Goal: Task Accomplishment & Management: Manage account settings

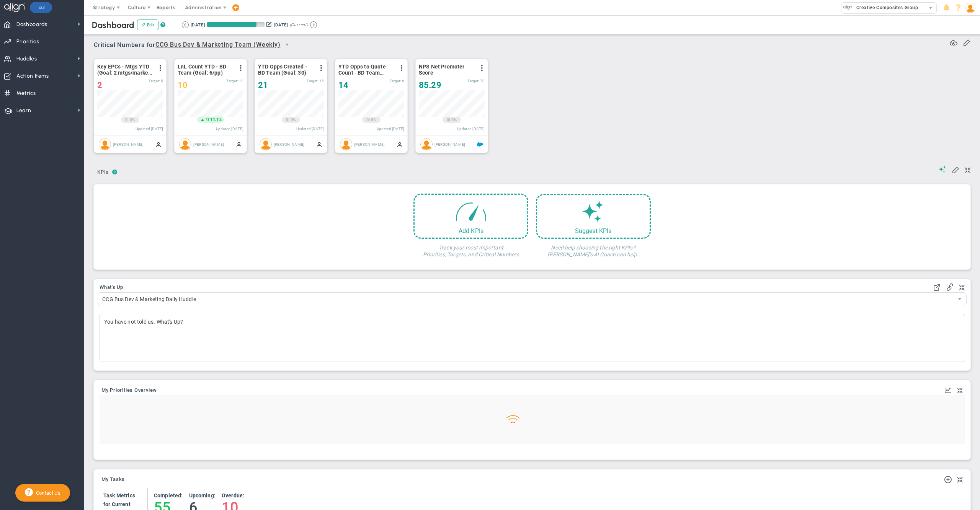
scroll to position [26, 65]
click at [272, 23] on button at bounding box center [268, 24] width 5 height 8
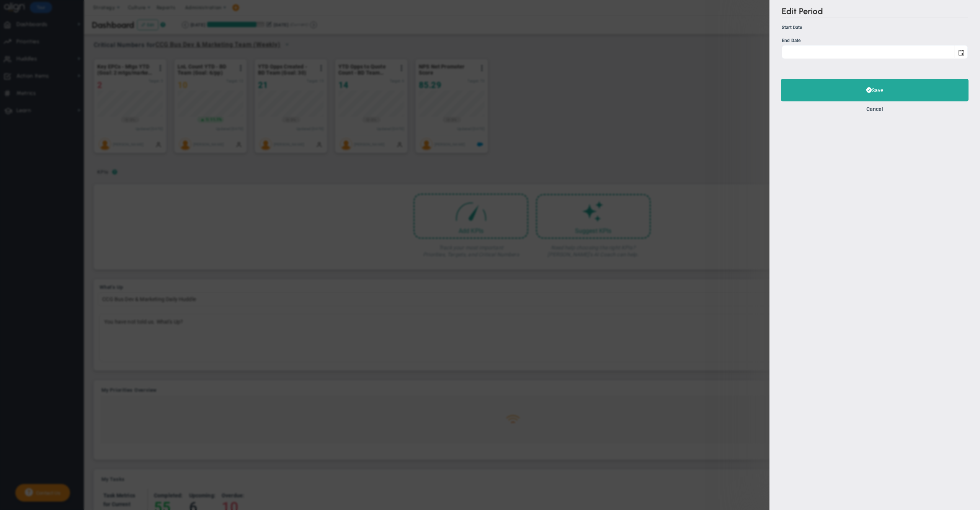
type input "[DATE]"
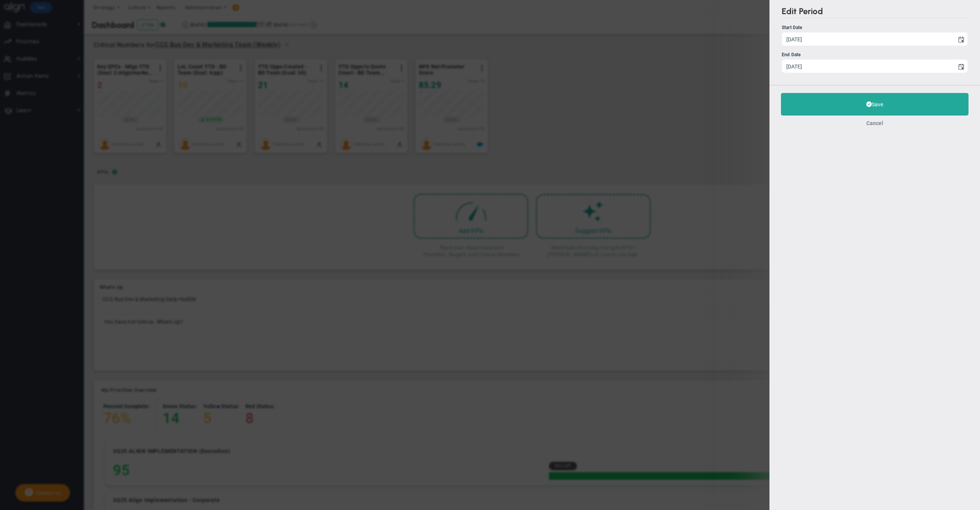
click at [874, 123] on button "Cancel" at bounding box center [874, 123] width 17 height 6
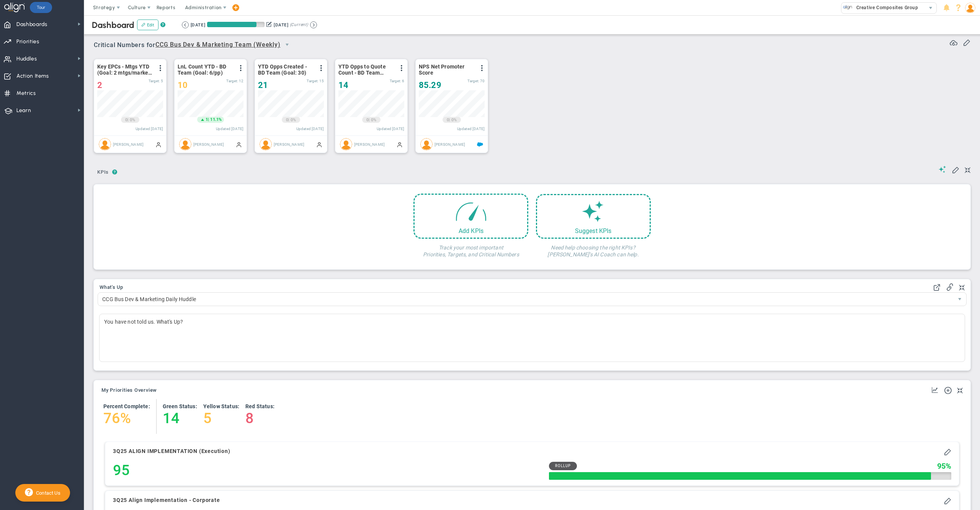
click at [272, 24] on button at bounding box center [268, 24] width 5 height 8
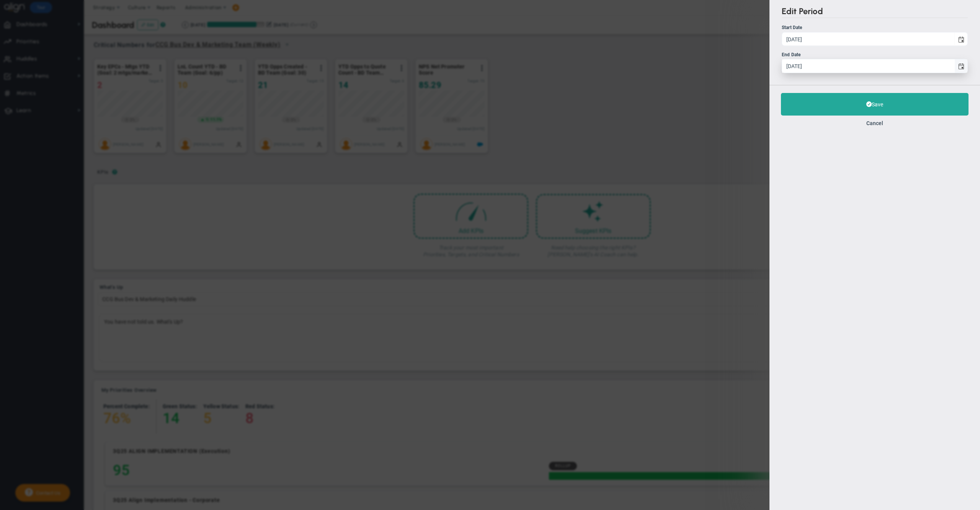
click at [958, 66] on span "select" at bounding box center [961, 67] width 6 height 6
click at [954, 66] on input "[DATE]" at bounding box center [868, 65] width 172 height 13
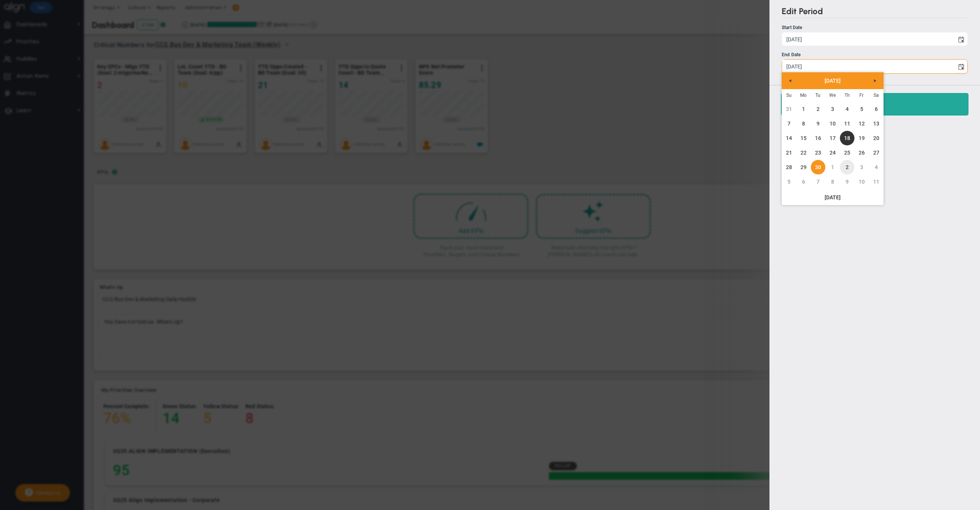
click at [849, 167] on link "2" at bounding box center [847, 167] width 15 height 15
type input "[DATE]"
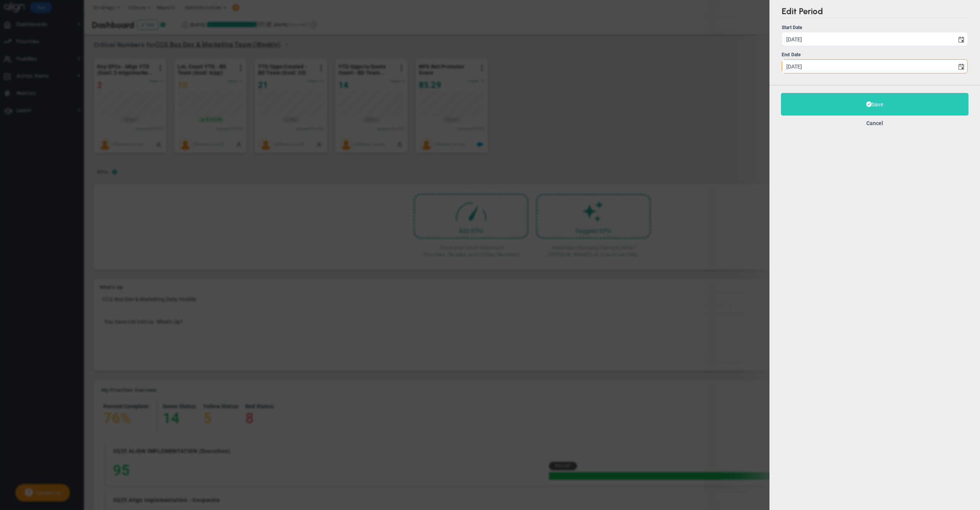
click at [827, 108] on button "Save" at bounding box center [875, 104] width 188 height 23
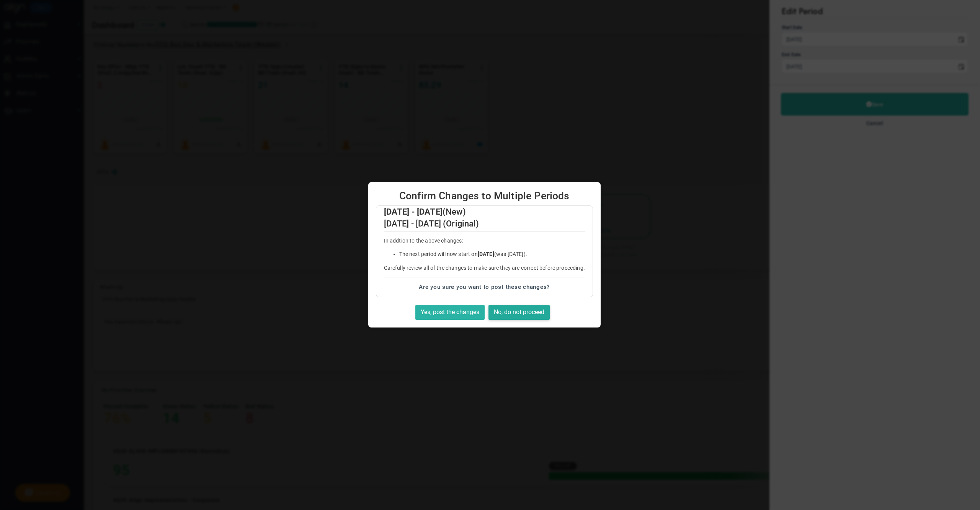
click at [461, 310] on button "Yes, post the changes" at bounding box center [449, 312] width 69 height 15
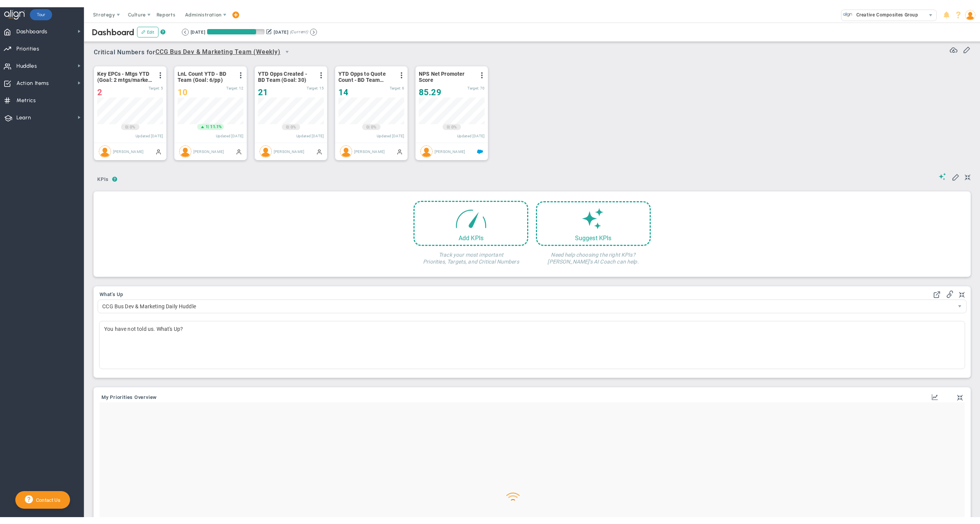
scroll to position [26, 65]
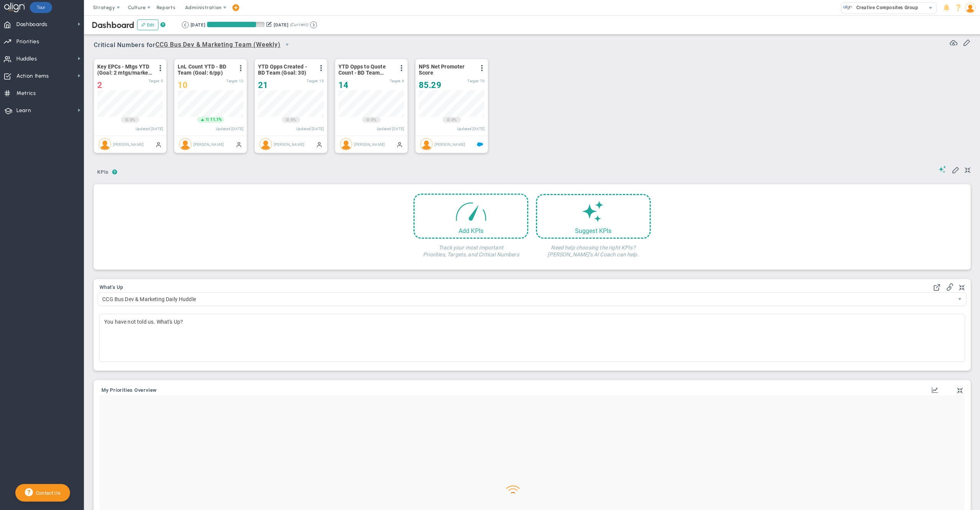
click at [593, 78] on div "Key EPCs - Mtgs YTD (Goal: 2 mtgs/market sector) View Historical Graph Edit Mak…" at bounding box center [529, 106] width 886 height 108
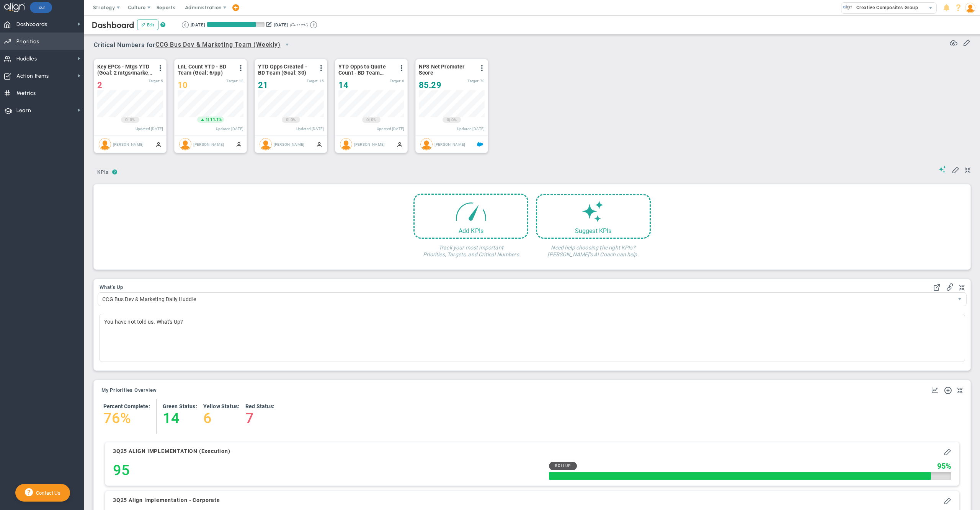
click at [39, 43] on span "Priorities" at bounding box center [27, 42] width 23 height 16
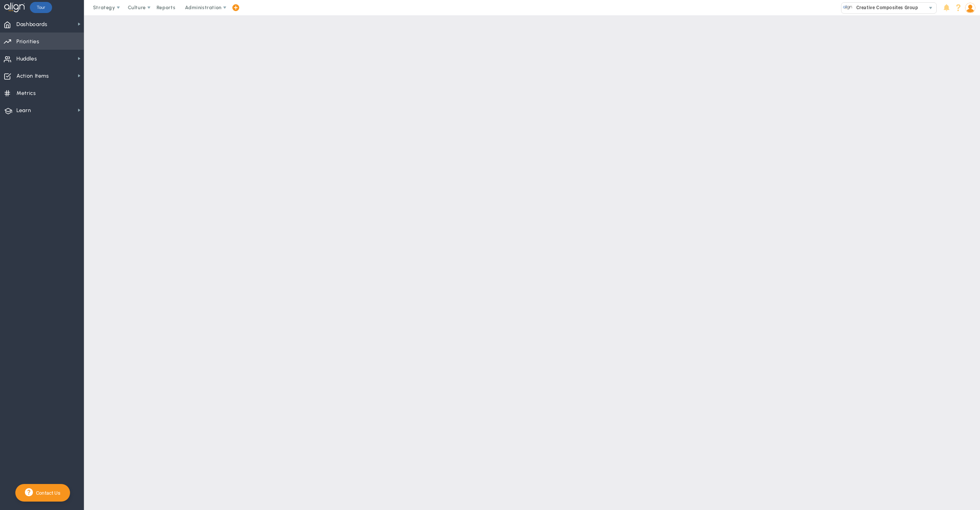
checkbox input "false"
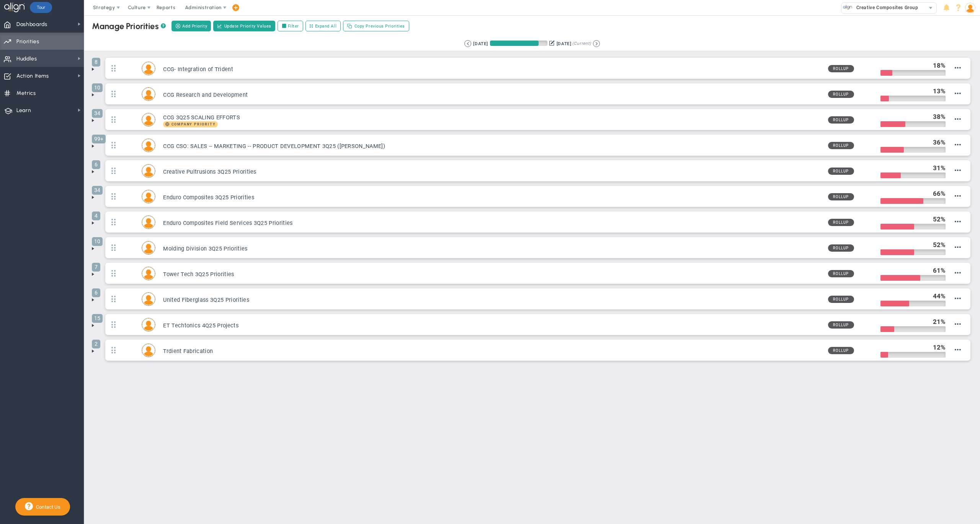
click at [43, 57] on span "Huddles Huddles" at bounding box center [42, 58] width 84 height 17
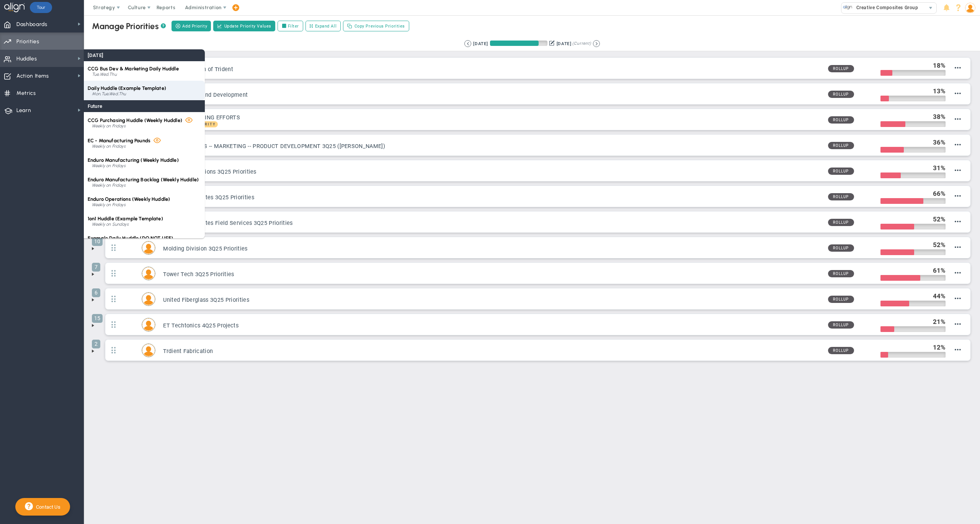
click at [108, 93] on div "Mon,Tue,Wed,Thu" at bounding box center [146, 94] width 109 height 5
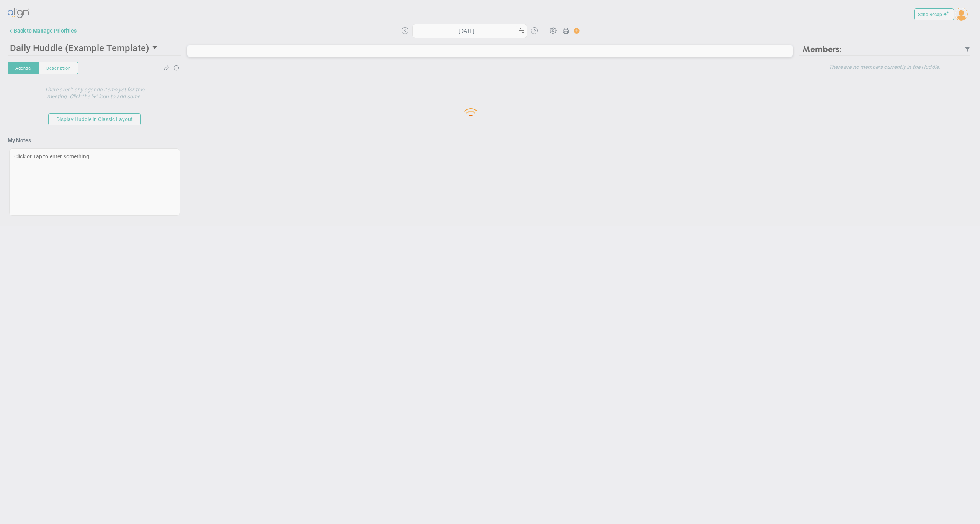
type input "[DATE]"
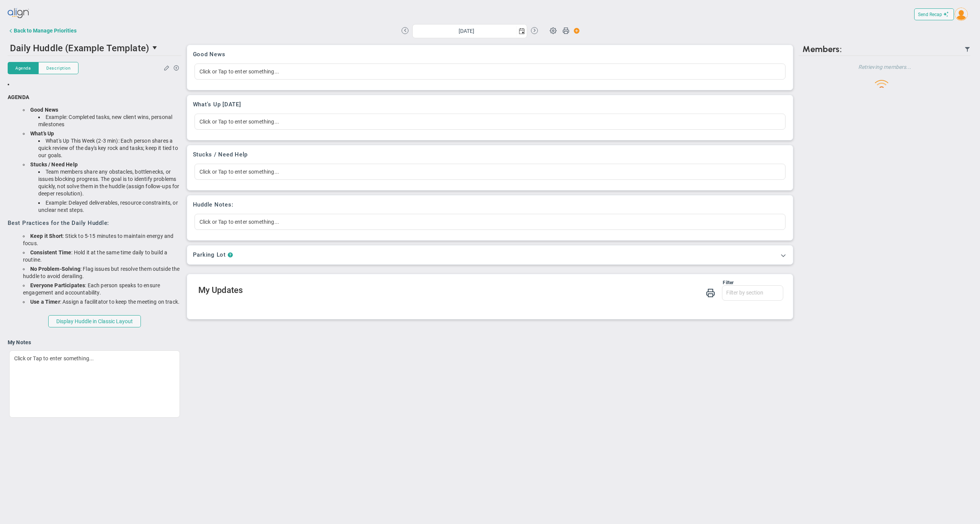
click at [243, 21] on div "Send Recap Profile Contact your Advisor Share! Become an Affiliate" at bounding box center [490, 14] width 965 height 17
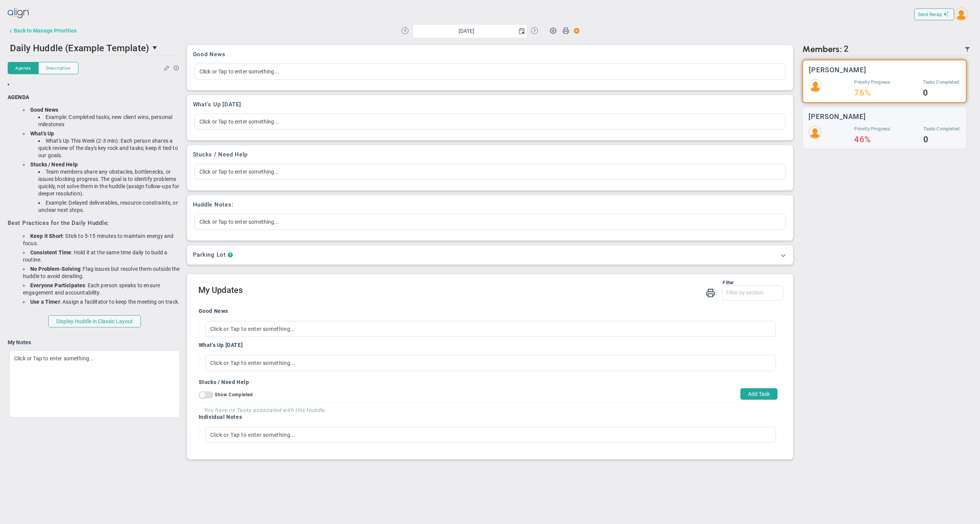
click at [54, 28] on div "Back to Manage Priorities" at bounding box center [45, 31] width 63 height 6
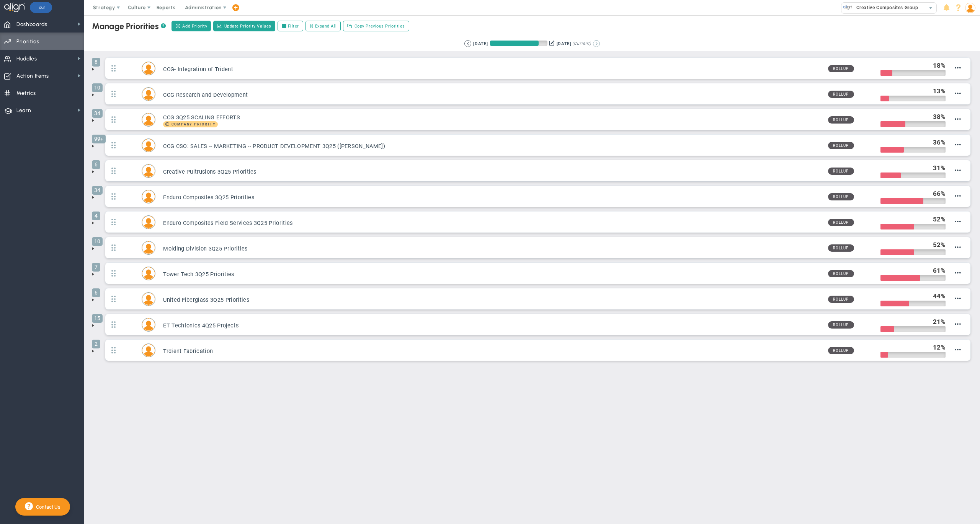
click at [600, 43] on button at bounding box center [596, 43] width 7 height 7
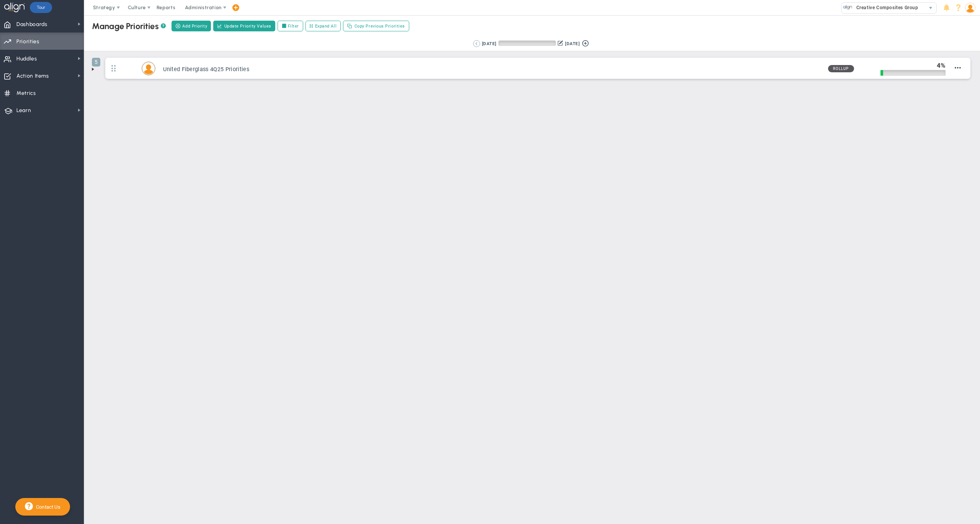
click at [473, 43] on button at bounding box center [476, 43] width 7 height 7
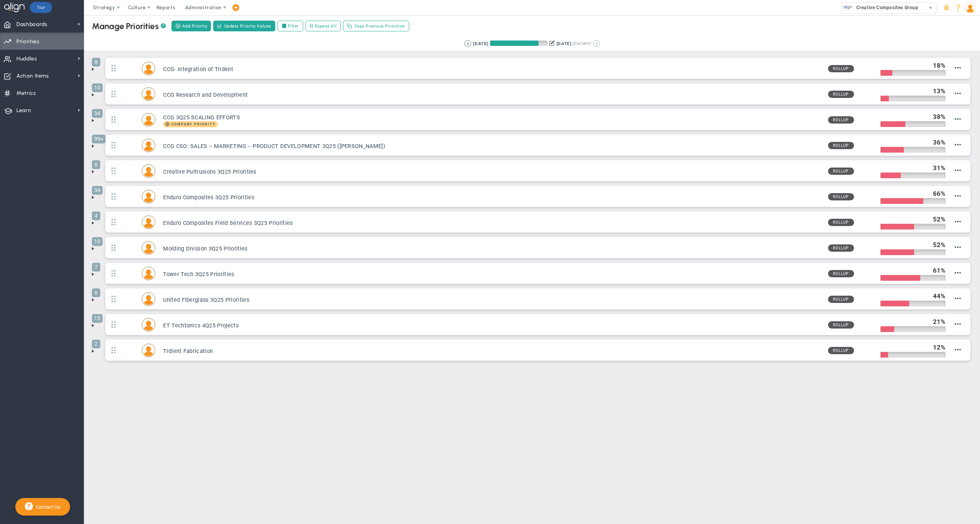
click at [600, 45] on button at bounding box center [596, 43] width 7 height 7
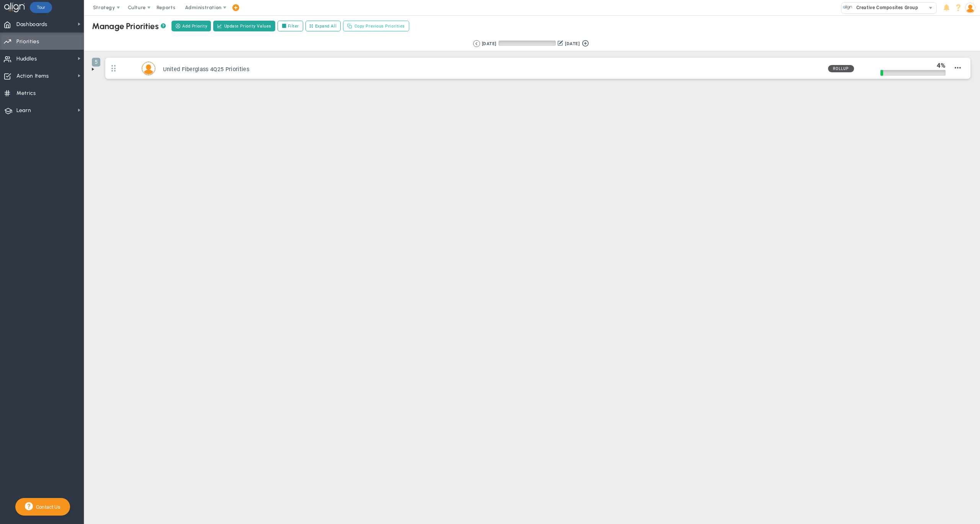
click at [392, 25] on span "Copy Previous Priorities" at bounding box center [379, 26] width 51 height 7
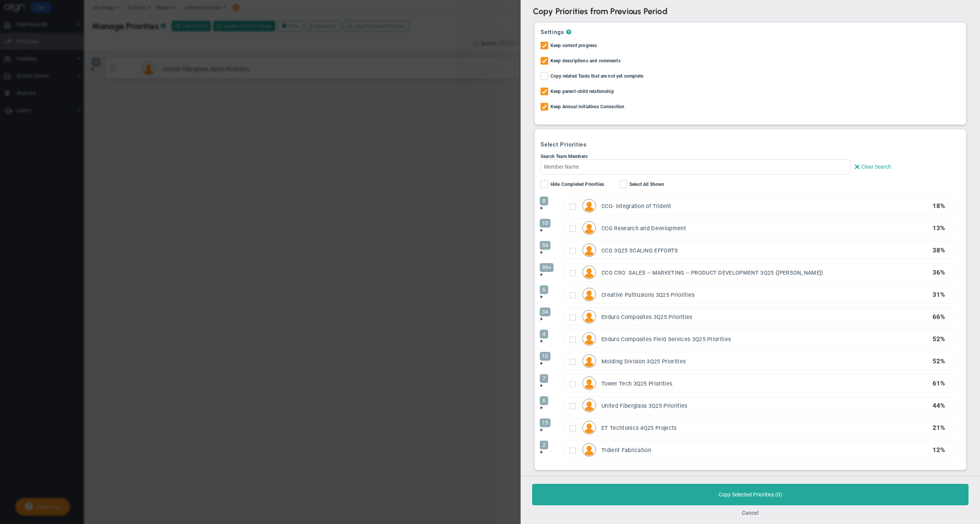
click at [753, 510] on button "Cancel" at bounding box center [750, 513] width 17 height 6
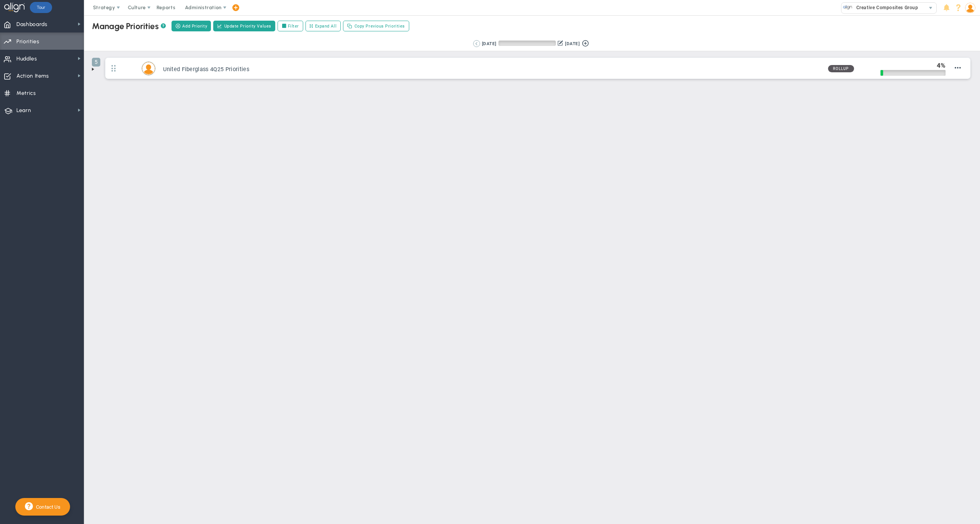
click at [473, 41] on button at bounding box center [476, 43] width 7 height 7
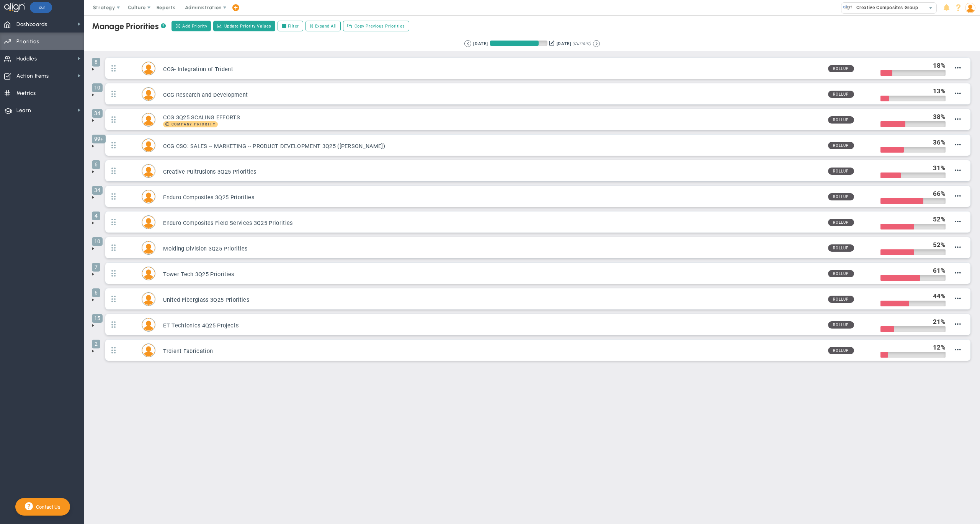
click at [94, 121] on span at bounding box center [93, 121] width 6 height 6
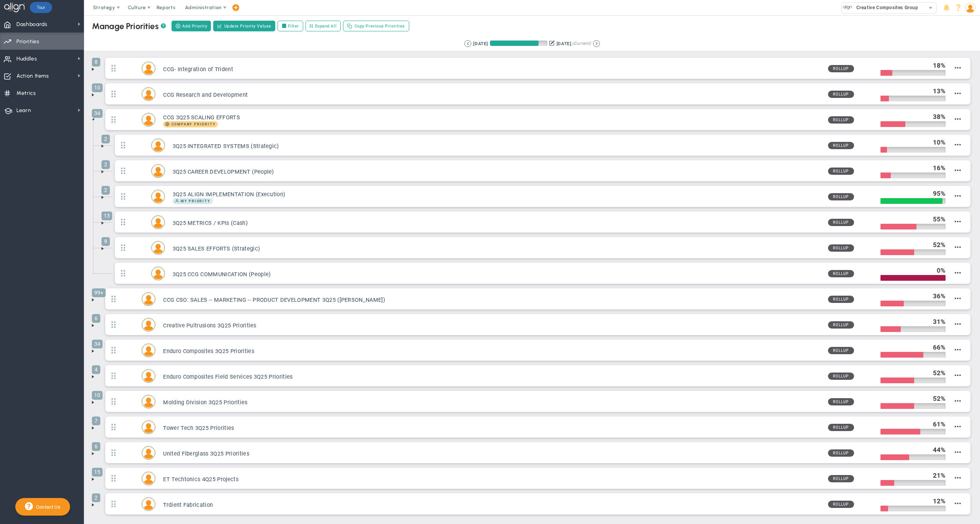
click at [103, 149] on span at bounding box center [103, 146] width 6 height 6
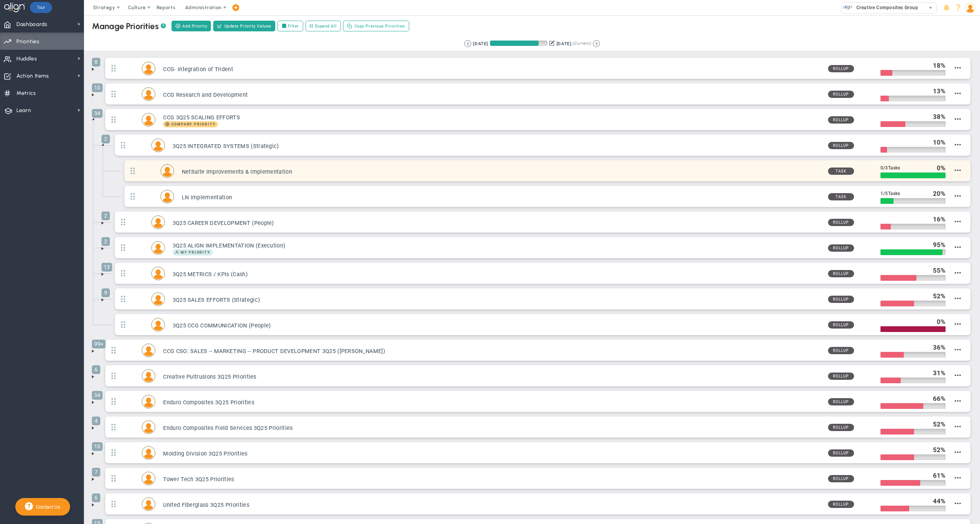
click at [712, 171] on h3 "NetSuite Improvements & Implementation" at bounding box center [502, 171] width 640 height 7
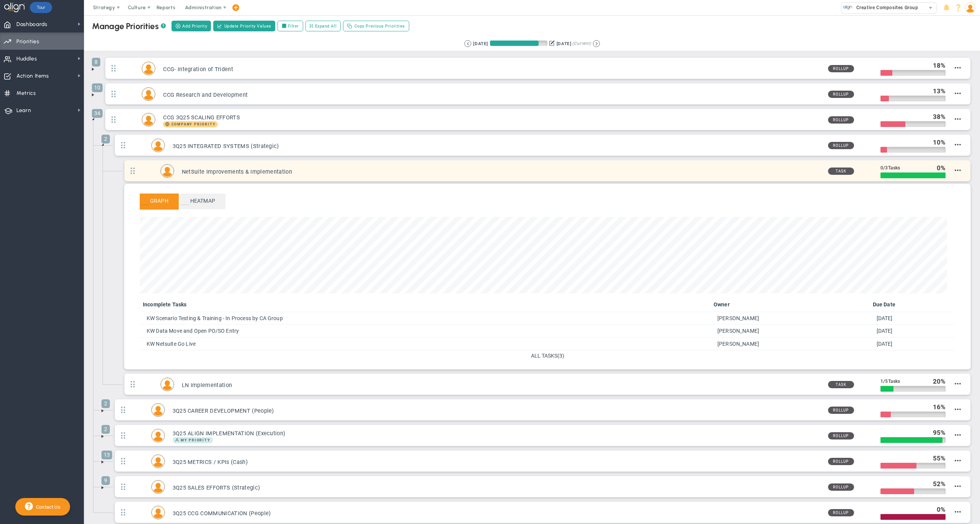
scroll to position [88, 807]
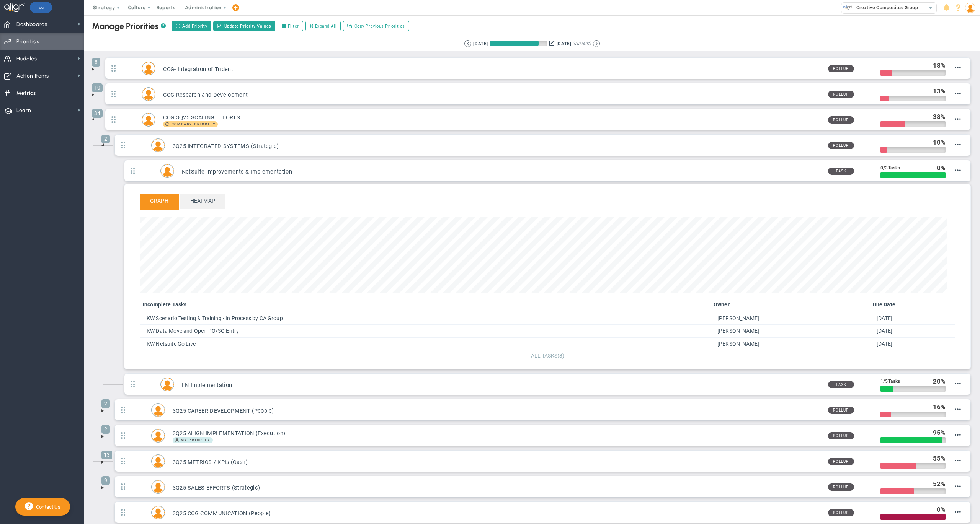
click at [545, 358] on span "ALL TASKS" at bounding box center [544, 356] width 26 height 6
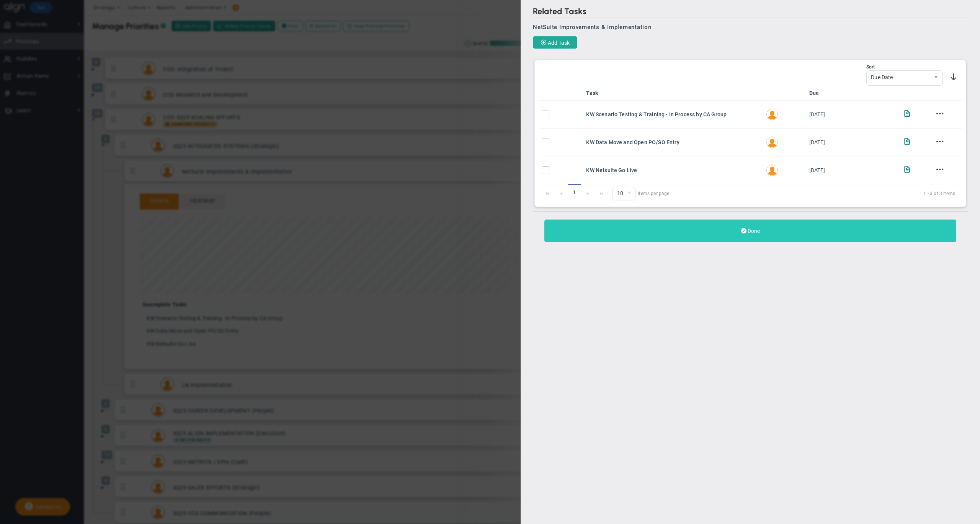
click at [694, 231] on button "Done" at bounding box center [750, 231] width 412 height 23
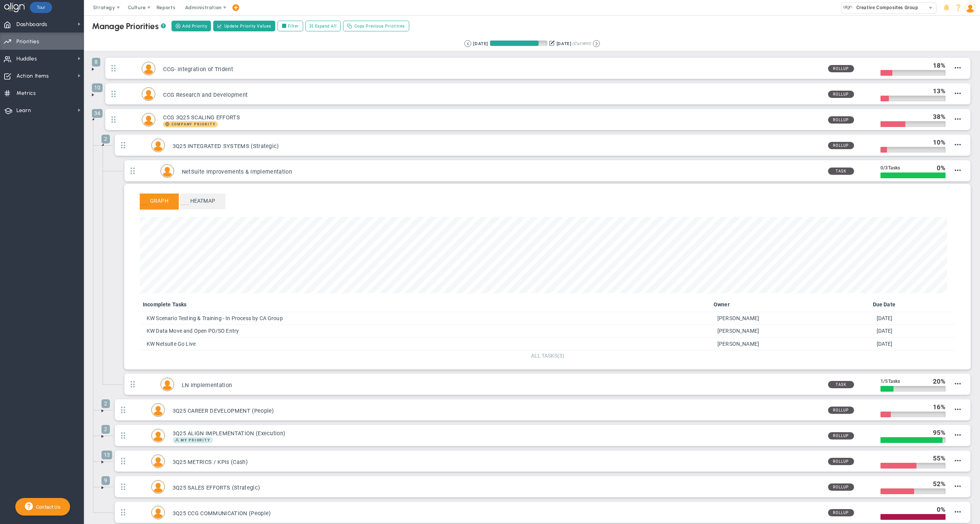
click at [539, 359] on span "ALL TASKS" at bounding box center [544, 356] width 26 height 6
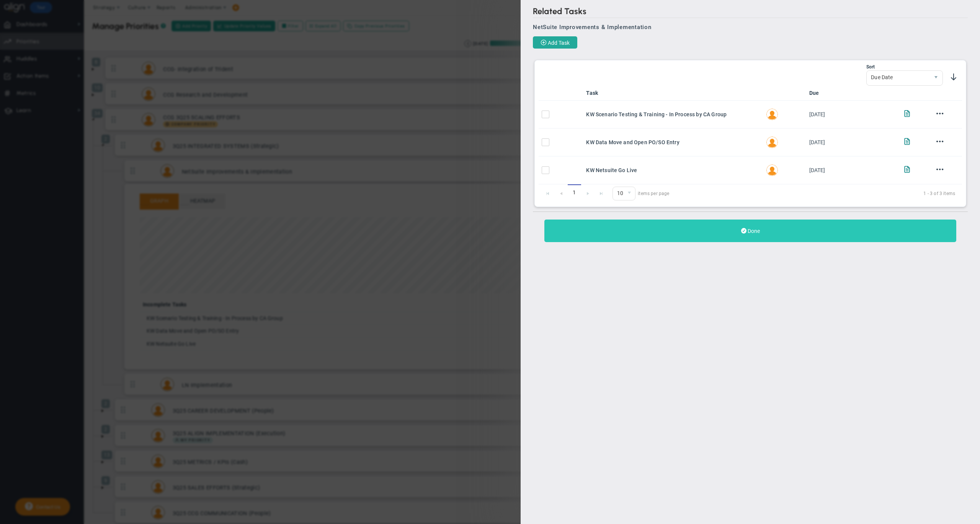
click at [642, 230] on button "Done" at bounding box center [750, 231] width 412 height 23
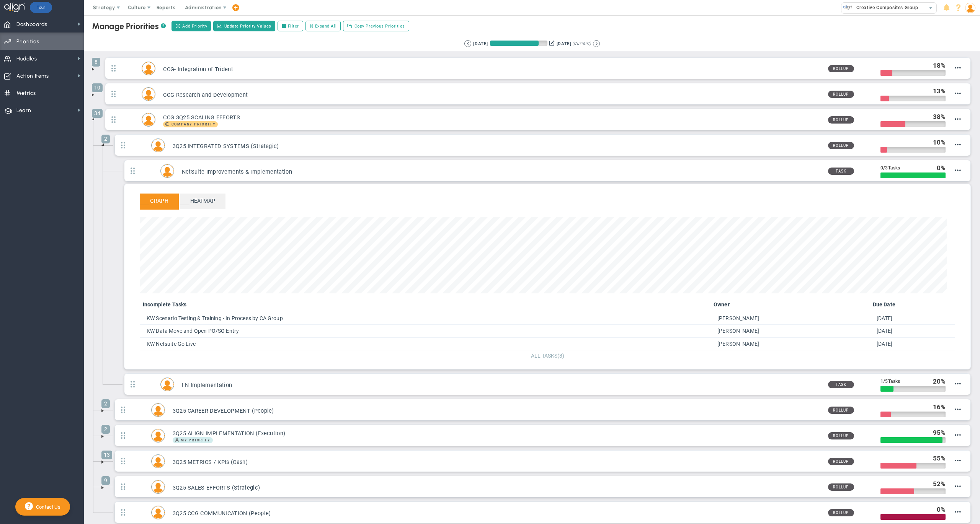
click at [544, 357] on span "ALL TASKS" at bounding box center [544, 356] width 26 height 6
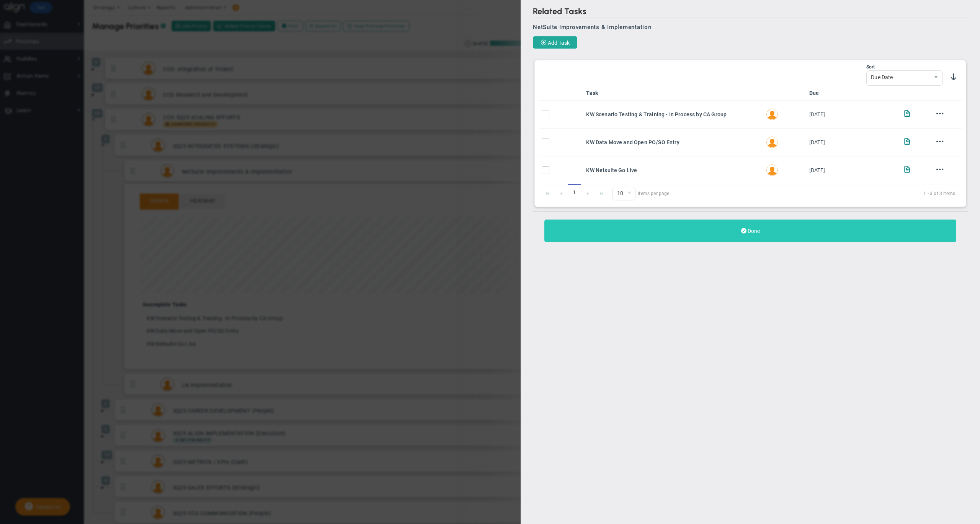
click at [661, 233] on button "Done" at bounding box center [750, 231] width 412 height 23
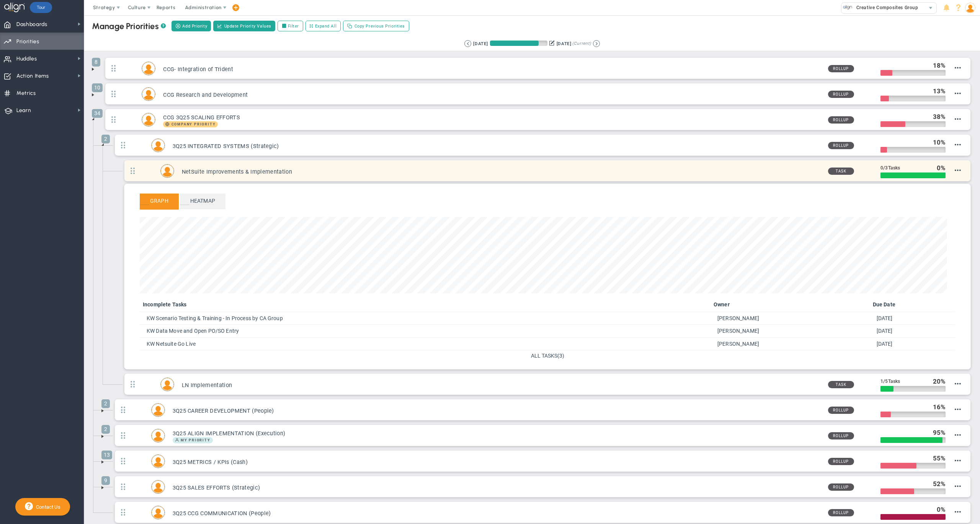
click at [559, 175] on h3 "NetSuite Improvements & Implementation" at bounding box center [502, 171] width 640 height 7
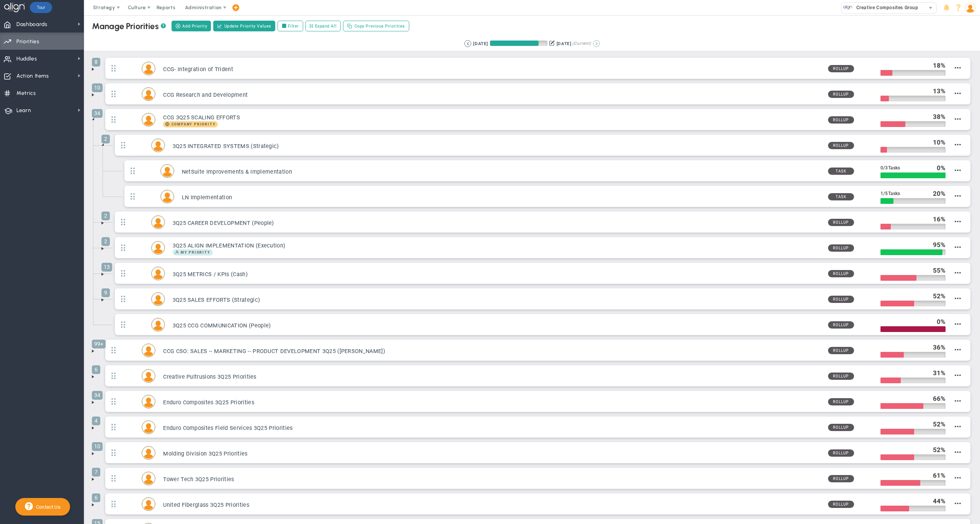
click at [600, 45] on button at bounding box center [596, 43] width 7 height 7
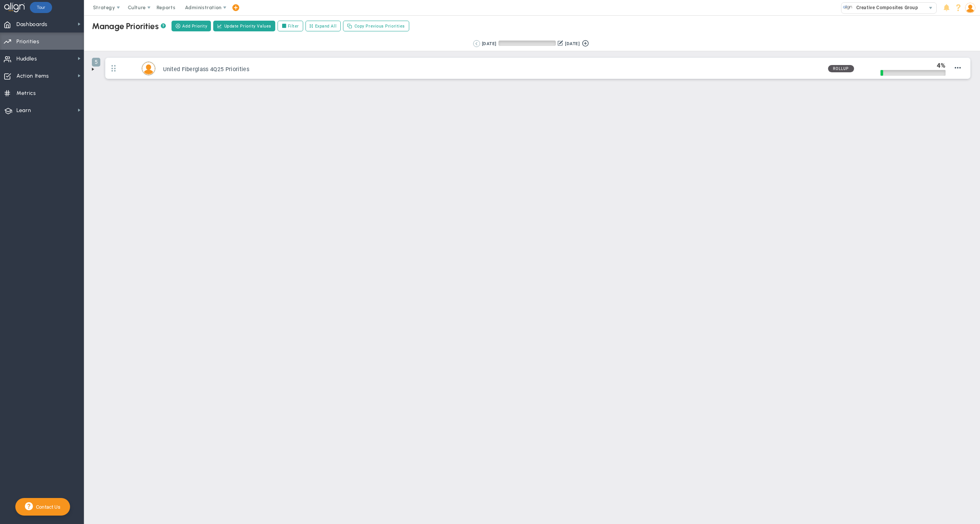
click at [473, 42] on button at bounding box center [476, 43] width 7 height 7
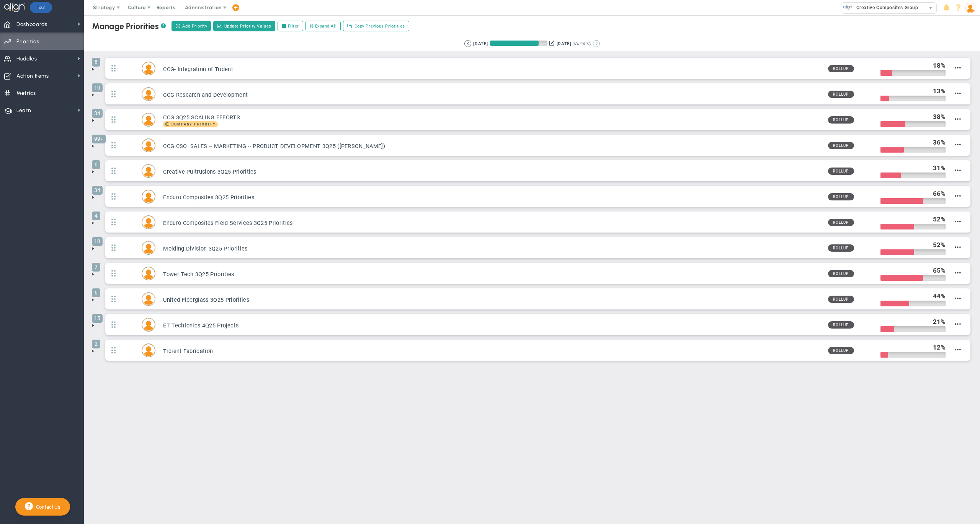
click at [600, 44] on button at bounding box center [596, 43] width 7 height 7
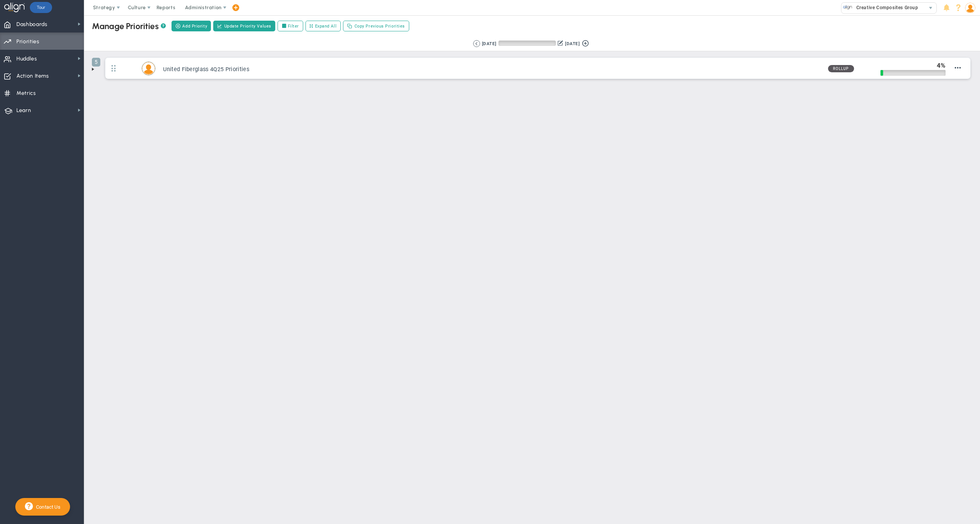
click at [93, 69] on span at bounding box center [93, 69] width 6 height 6
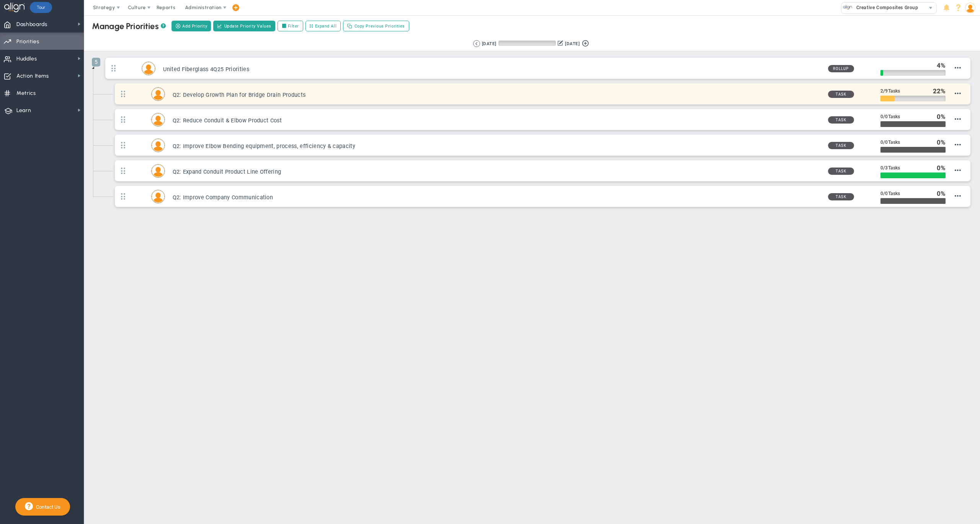
click at [769, 98] on h3 "Q2: Develop Growth Plan for Bridge Drain Products" at bounding box center [497, 94] width 649 height 7
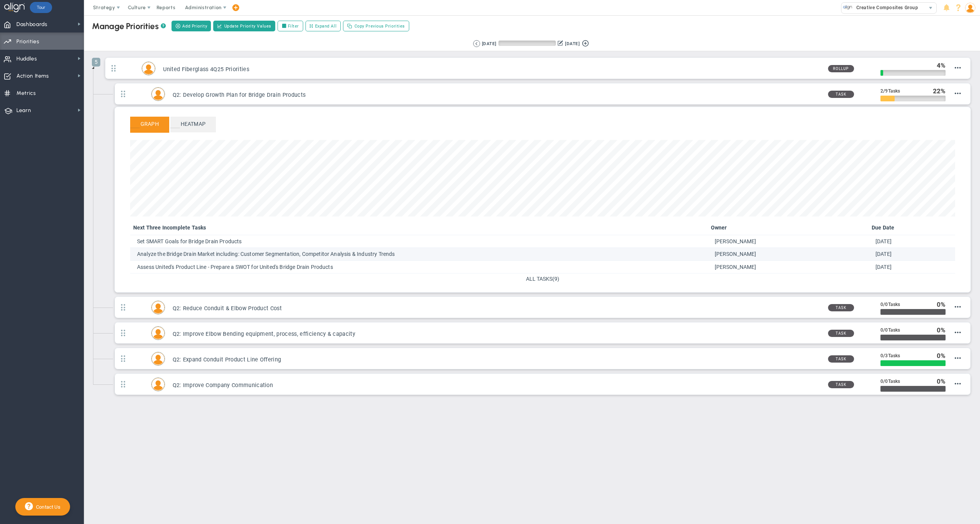
scroll to position [88, 825]
click at [541, 279] on span "ALL TASKS" at bounding box center [539, 279] width 26 height 6
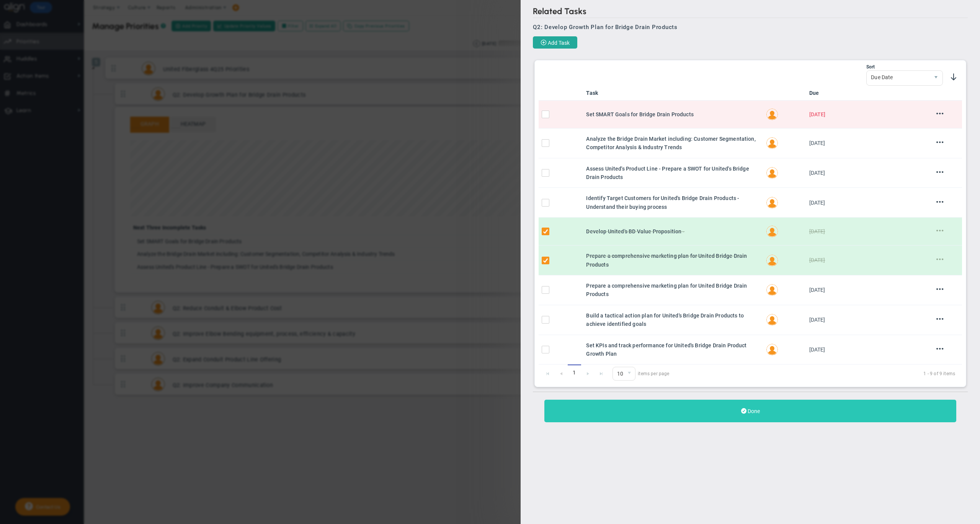
click at [701, 414] on button "Done" at bounding box center [750, 411] width 412 height 23
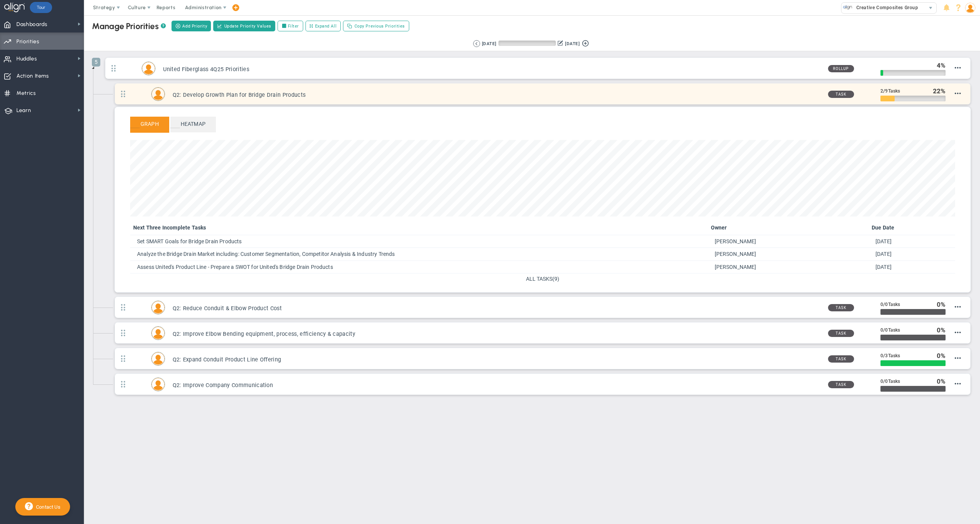
click at [541, 98] on h3 "Q2: Develop Growth Plan for Bridge Drain Products" at bounding box center [497, 94] width 649 height 7
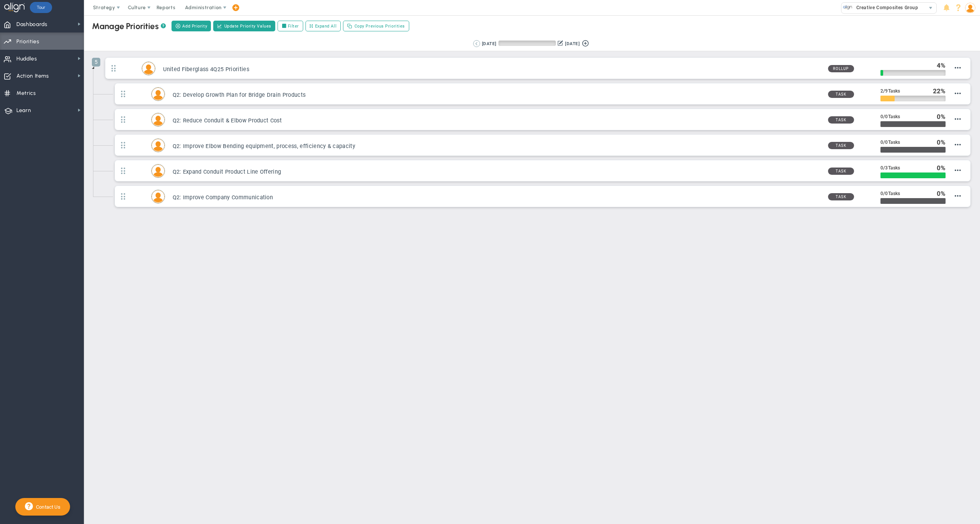
click at [473, 43] on button at bounding box center [476, 43] width 7 height 7
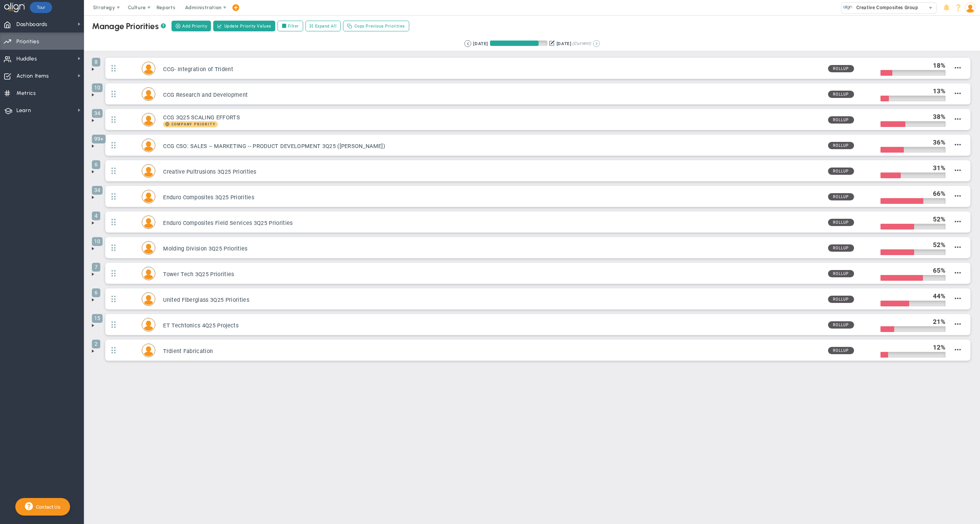
click at [600, 44] on button at bounding box center [596, 43] width 7 height 7
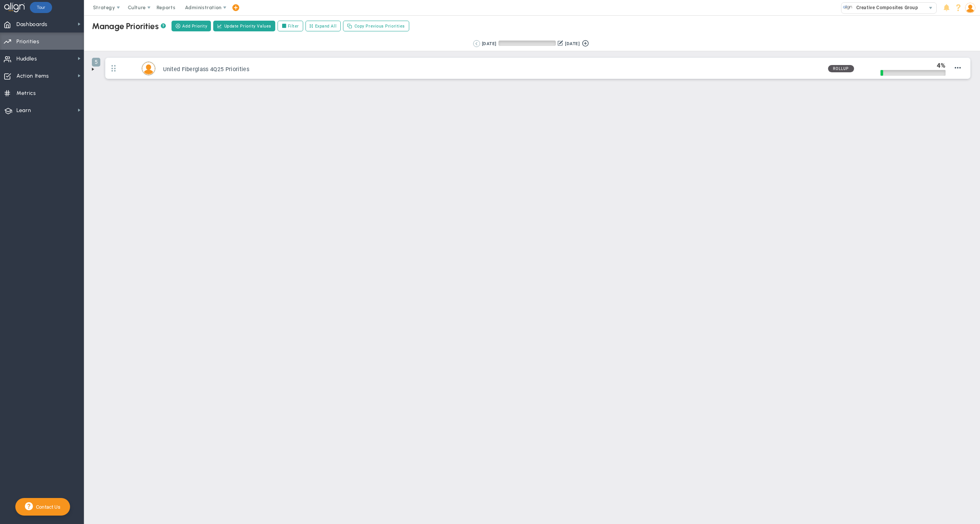
click at [473, 42] on button at bounding box center [476, 43] width 7 height 7
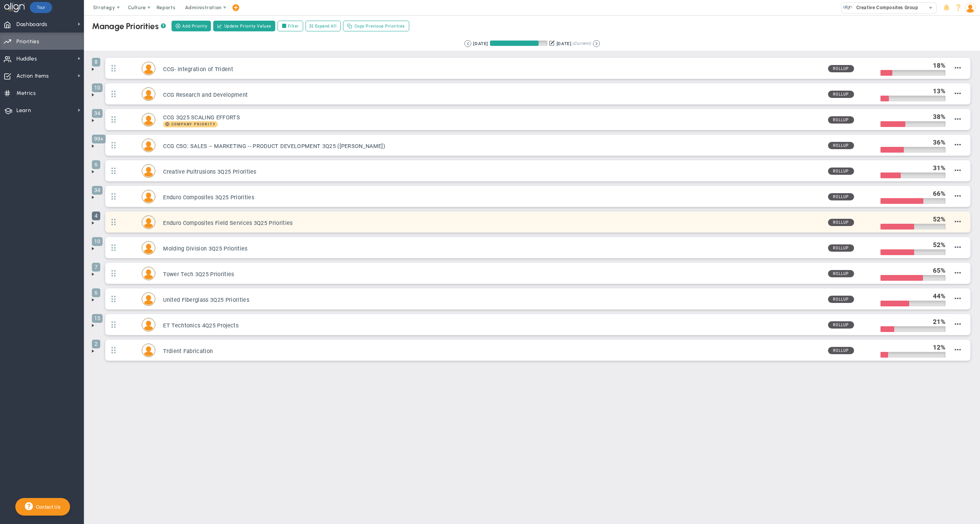
click at [94, 220] on span "4" at bounding box center [96, 216] width 8 height 9
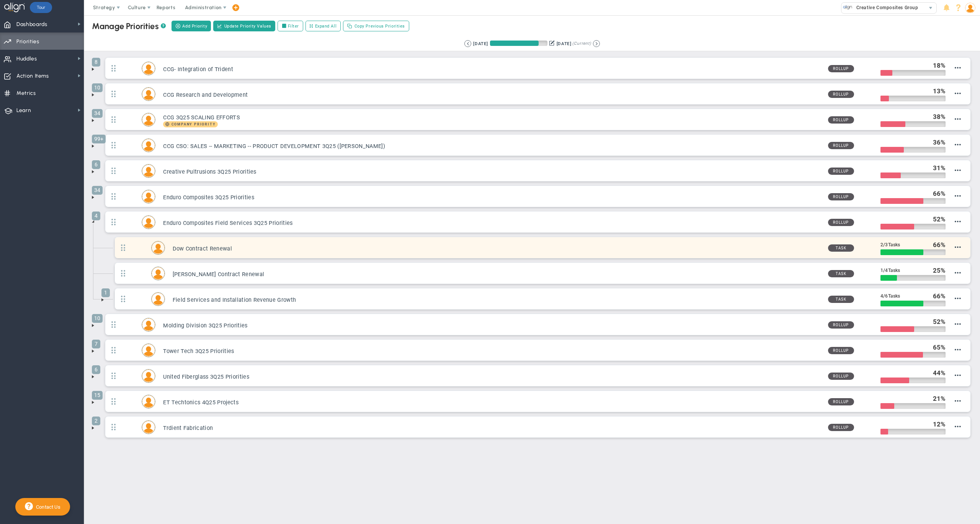
click at [385, 251] on h3 "Dow Contract Renewal" at bounding box center [497, 248] width 649 height 7
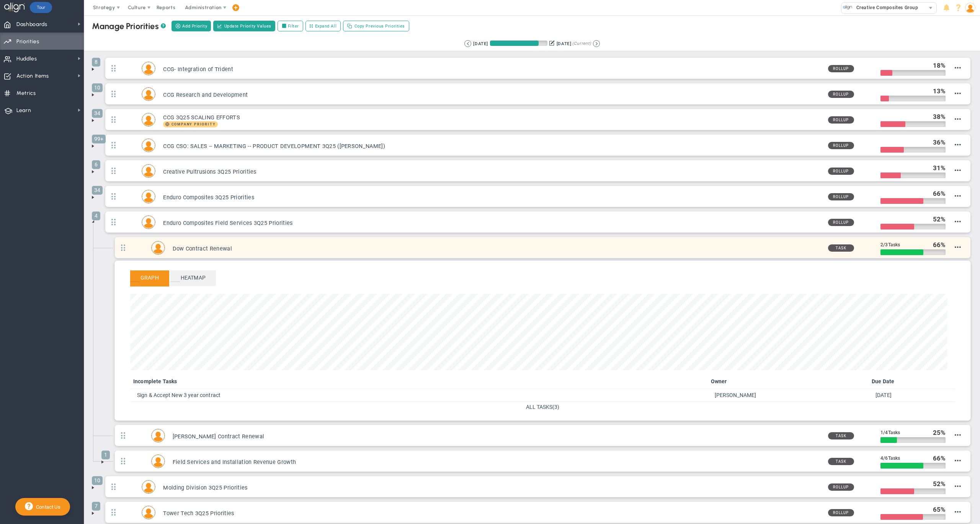
scroll to position [88, 817]
click at [490, 253] on h3 "Dow Contract Renewal" at bounding box center [497, 248] width 649 height 7
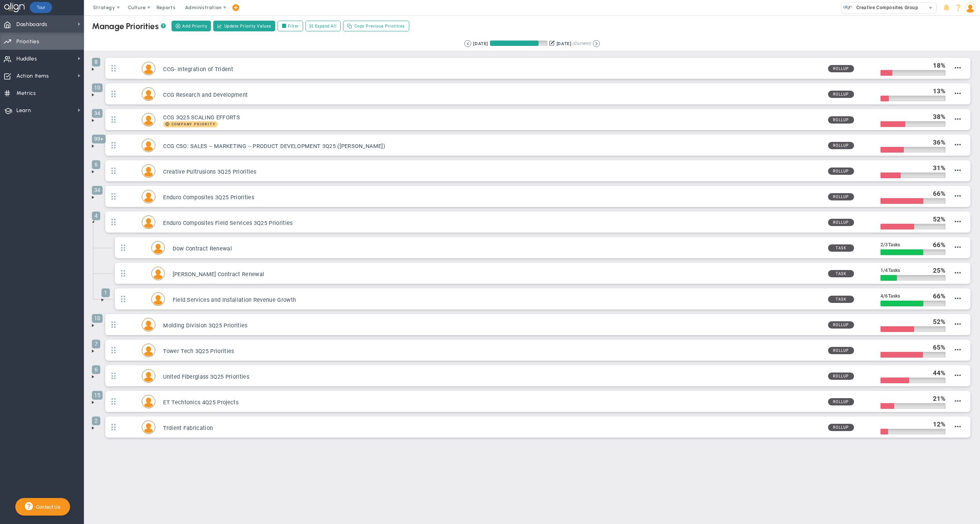
click at [60, 26] on span "Dashboards Dashboards" at bounding box center [42, 23] width 84 height 17
click at [116, 54] on span "Annual Initiatives" at bounding box center [120, 52] width 41 height 7
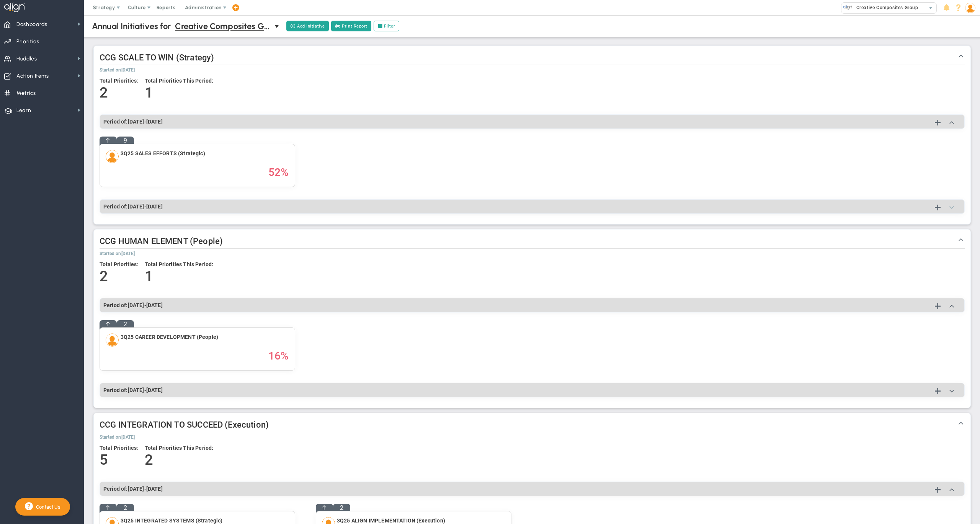
click at [948, 206] on span at bounding box center [952, 207] width 8 height 8
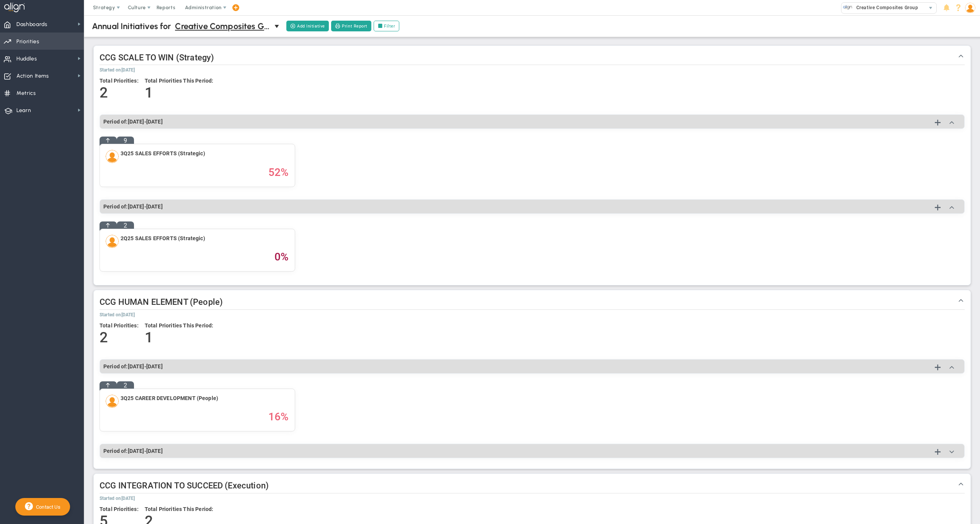
click at [18, 39] on span "Priorities" at bounding box center [27, 42] width 23 height 16
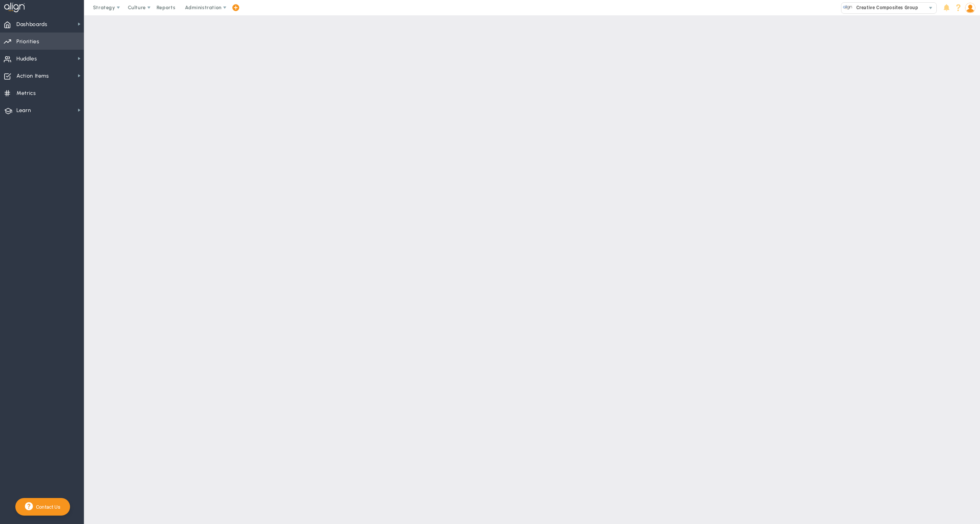
checkbox input "false"
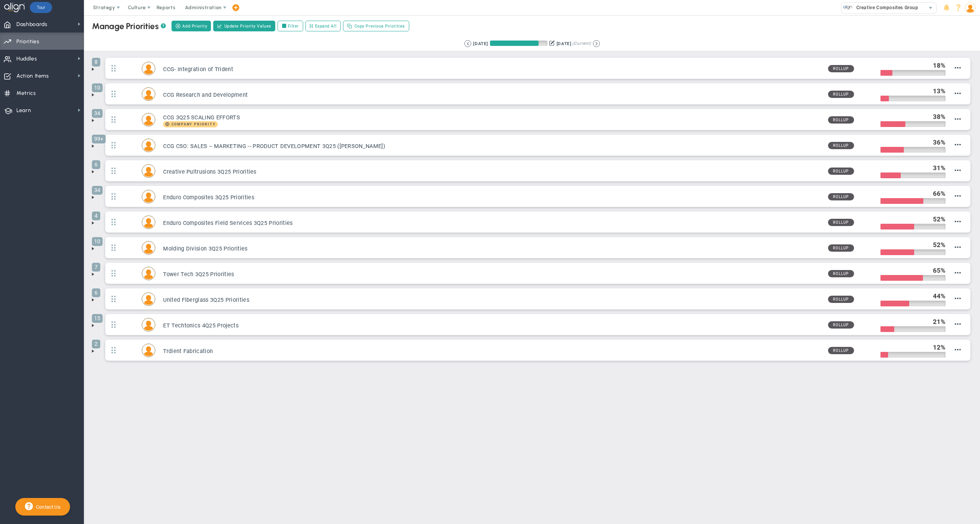
click at [92, 225] on span at bounding box center [93, 223] width 6 height 6
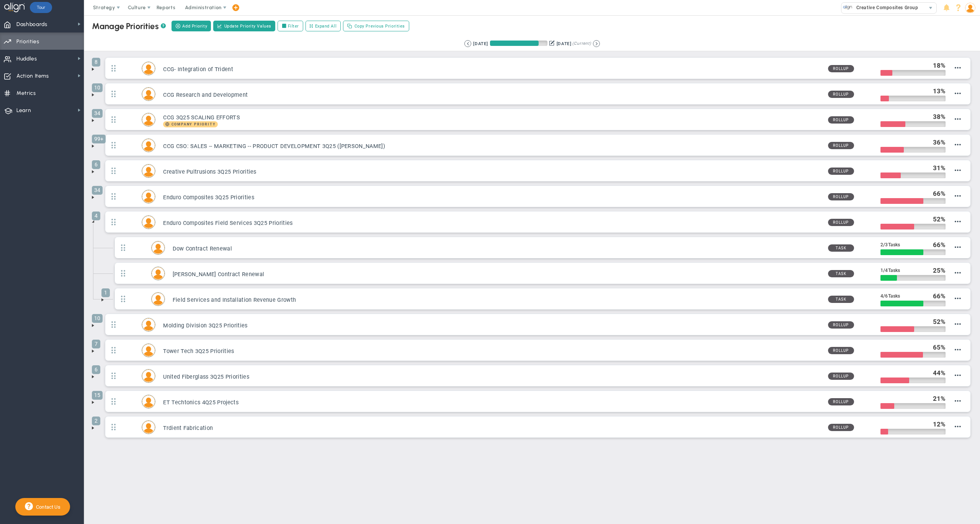
click at [95, 224] on span at bounding box center [93, 222] width 6 height 6
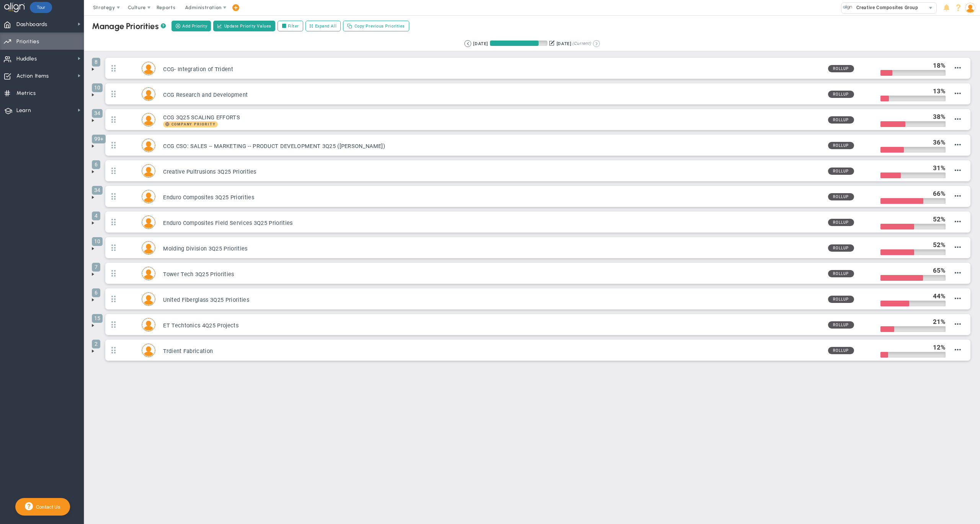
click at [600, 45] on button at bounding box center [596, 43] width 7 height 7
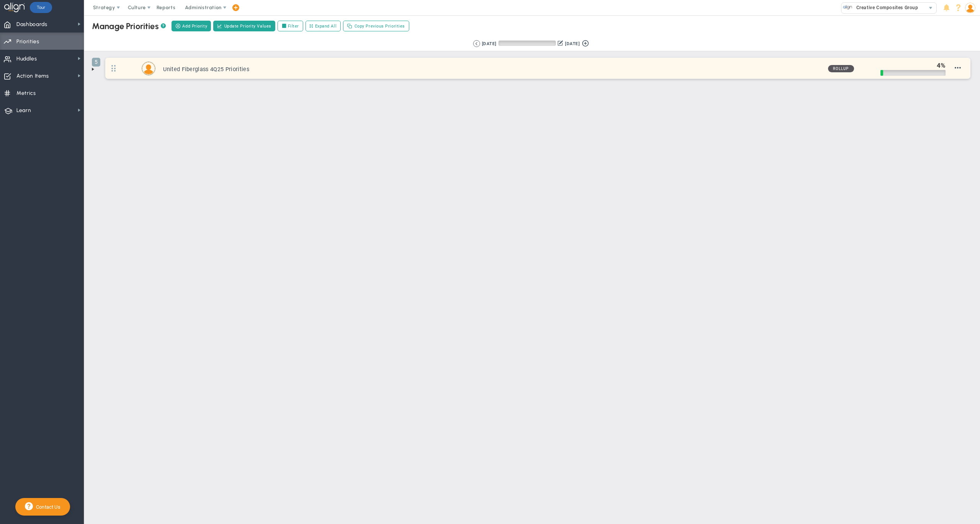
click at [612, 69] on h3 "United Fiberglass 4Q25 Priorities" at bounding box center [492, 69] width 658 height 7
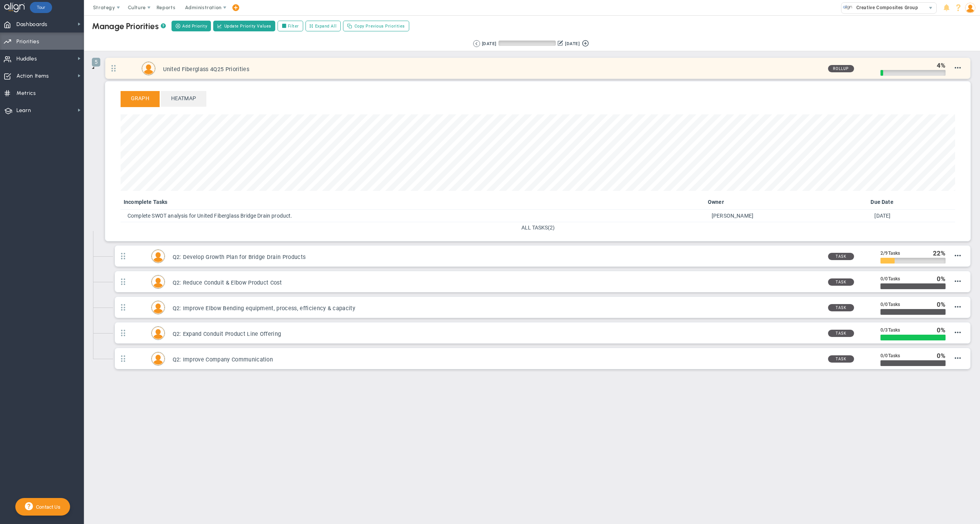
scroll to position [88, 834]
click at [291, 72] on h3 "United Fiberglass 4Q25 Priorities" at bounding box center [492, 69] width 658 height 7
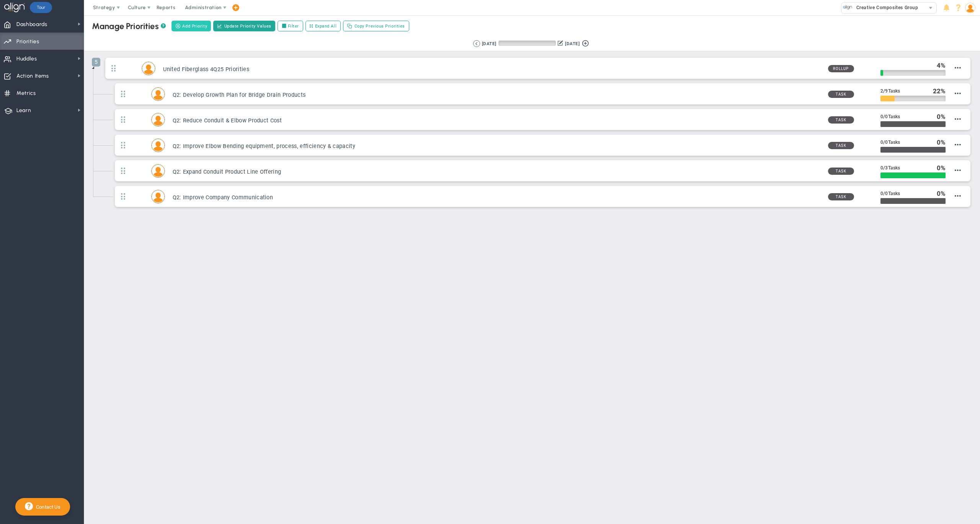
click at [195, 25] on span "Add Priority" at bounding box center [194, 26] width 25 height 7
type input "0"
radio input "true"
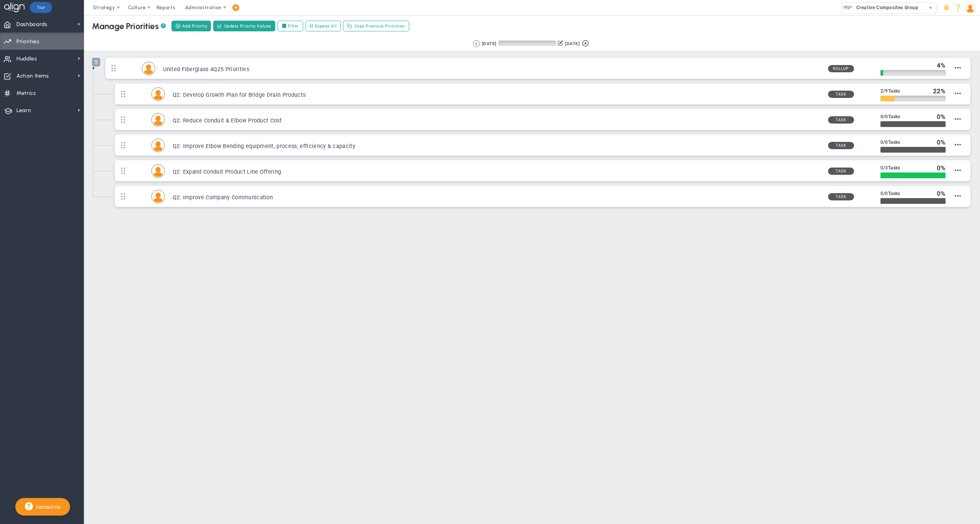
type input "[PERSON_NAME]"
type input "0"
radio input "true"
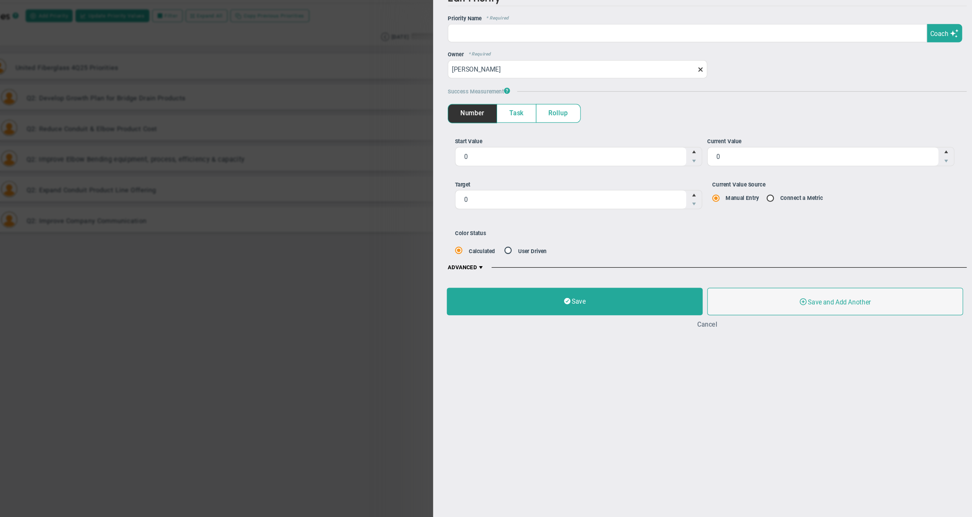
click at [734, 281] on button "Cancel" at bounding box center [742, 284] width 17 height 6
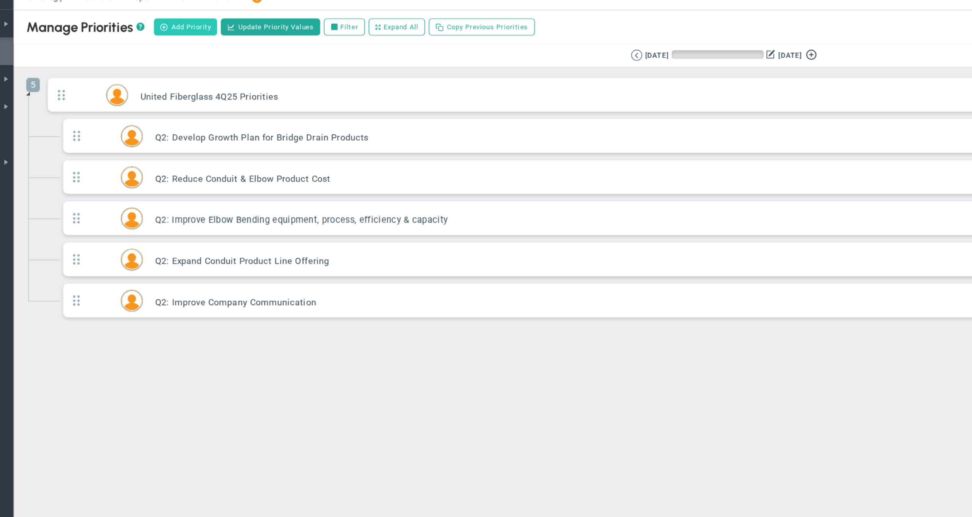
click at [182, 23] on span "Add Priority" at bounding box center [194, 26] width 25 height 7
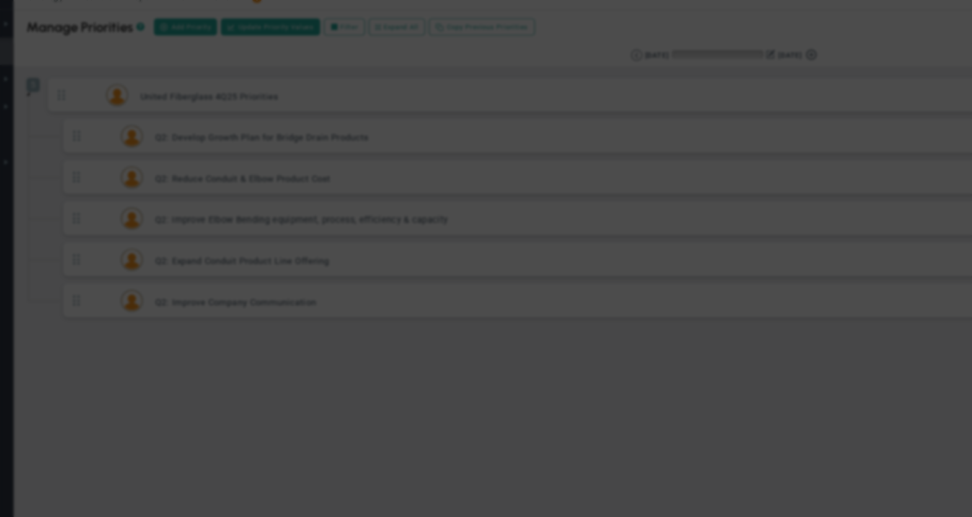
type input "0"
radio input "true"
type input "[PERSON_NAME]"
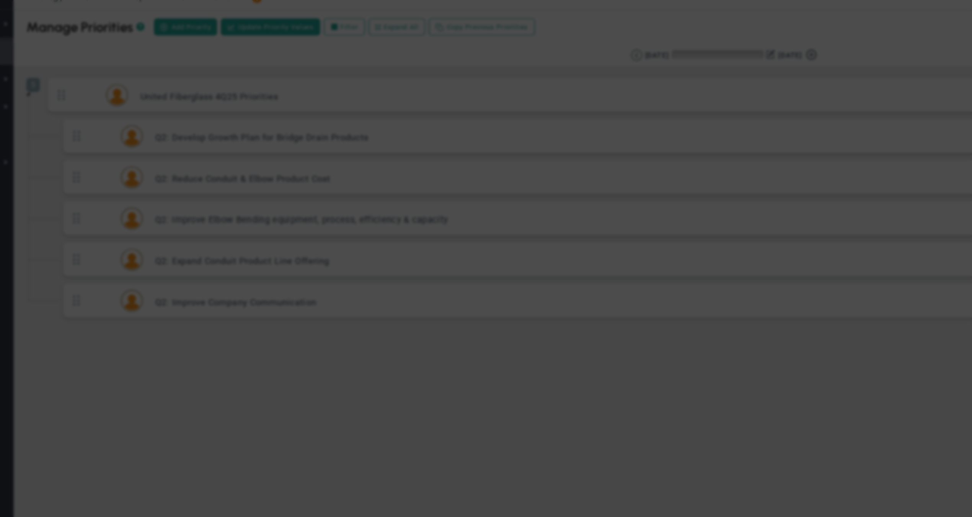
type input "0"
radio input "true"
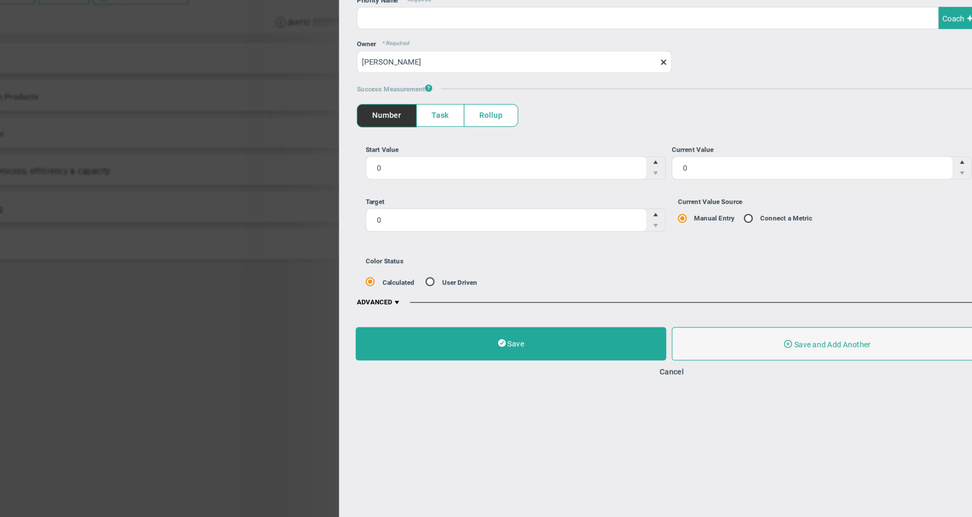
click at [567, 100] on span "Task" at bounding box center [583, 107] width 33 height 15
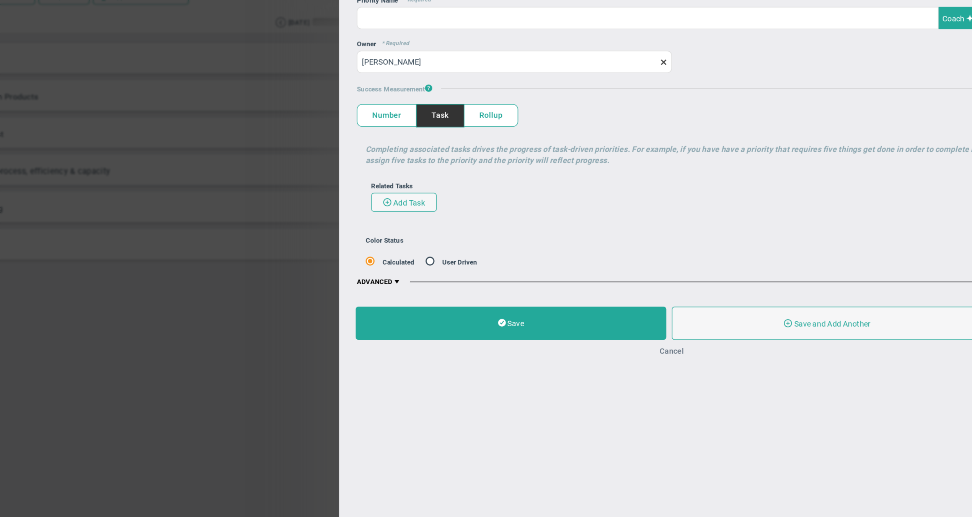
click at [734, 267] on button "Cancel" at bounding box center [742, 270] width 17 height 6
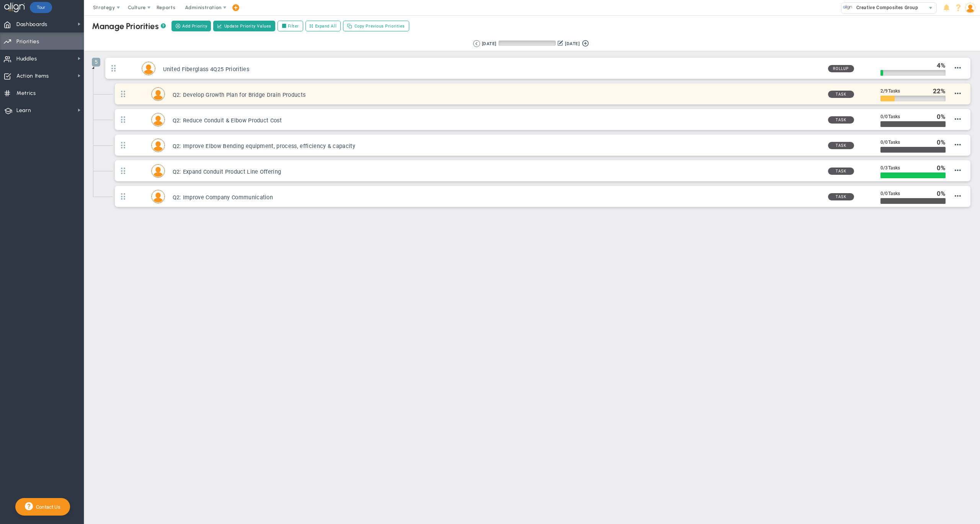
click at [361, 95] on h3 "Q2: Develop Growth Plan for Bridge Drain Products" at bounding box center [497, 94] width 649 height 7
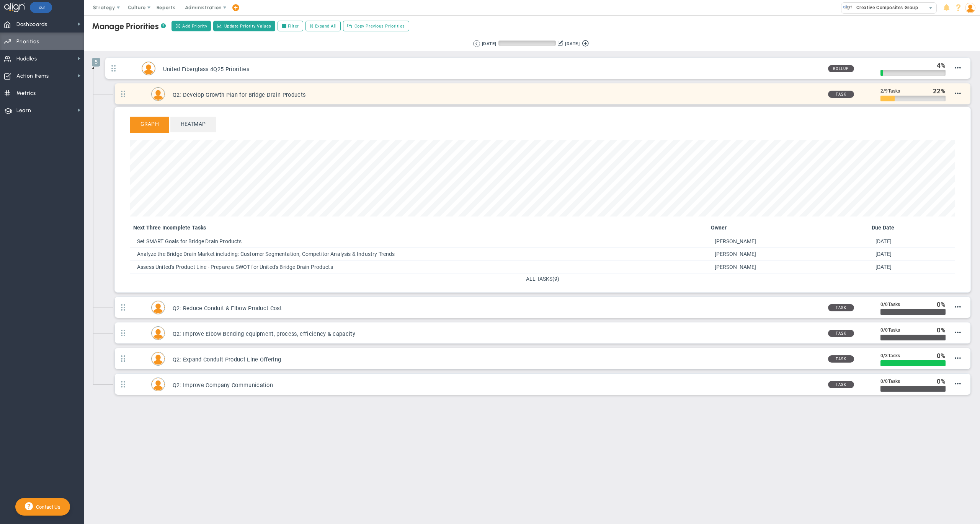
scroll to position [88, 825]
click at [492, 94] on h3 "Q2: Develop Growth Plan for Bridge Drain Products" at bounding box center [497, 94] width 649 height 7
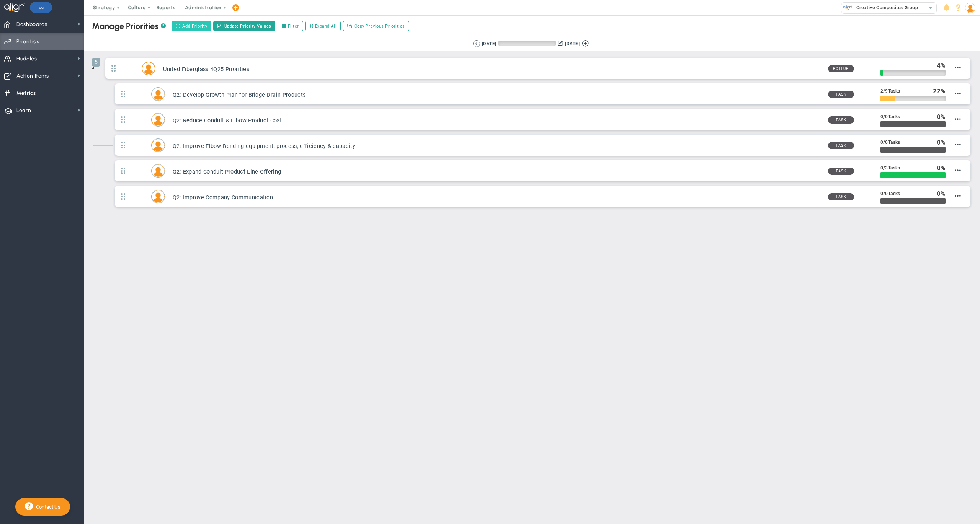
click at [203, 31] on button "Add Priority" at bounding box center [190, 26] width 39 height 11
type input "0"
radio input "true"
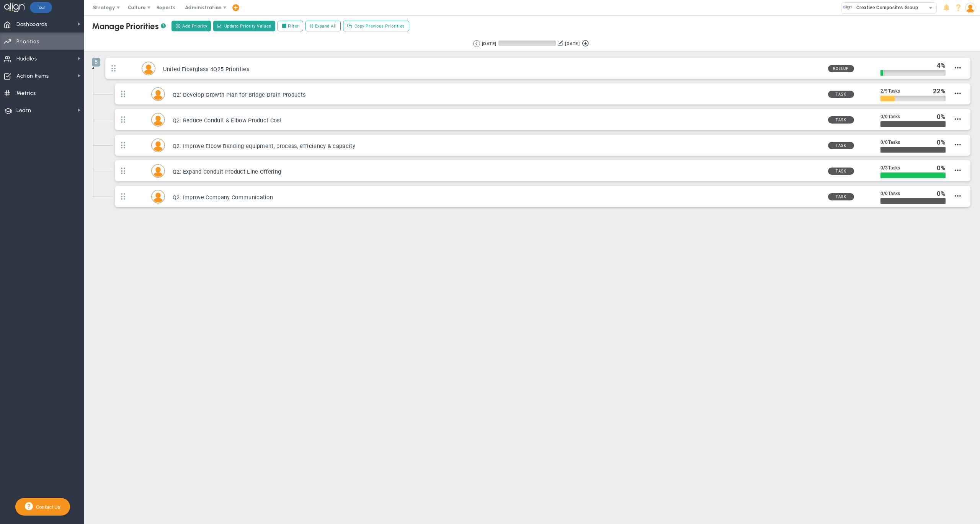
type input "[PERSON_NAME]"
type input "0"
radio input "true"
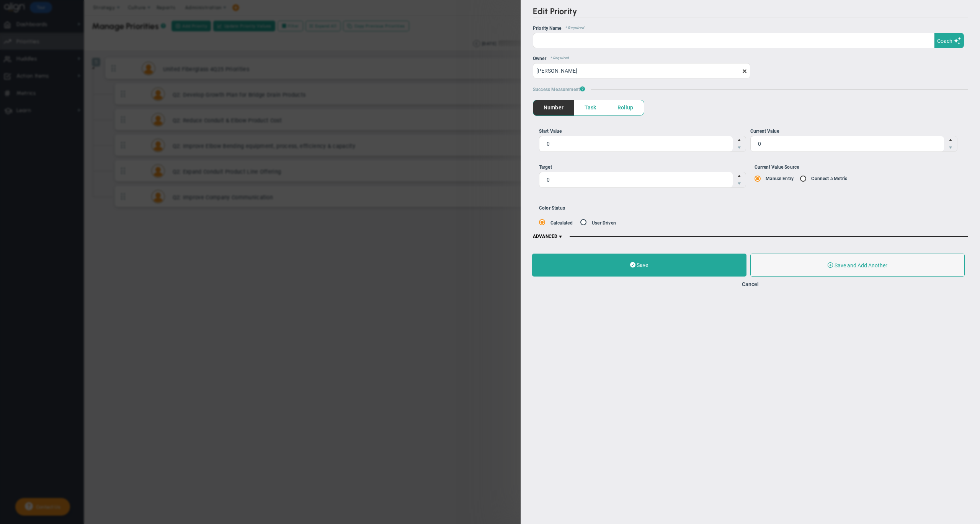
click at [592, 108] on span "Task" at bounding box center [590, 107] width 33 height 15
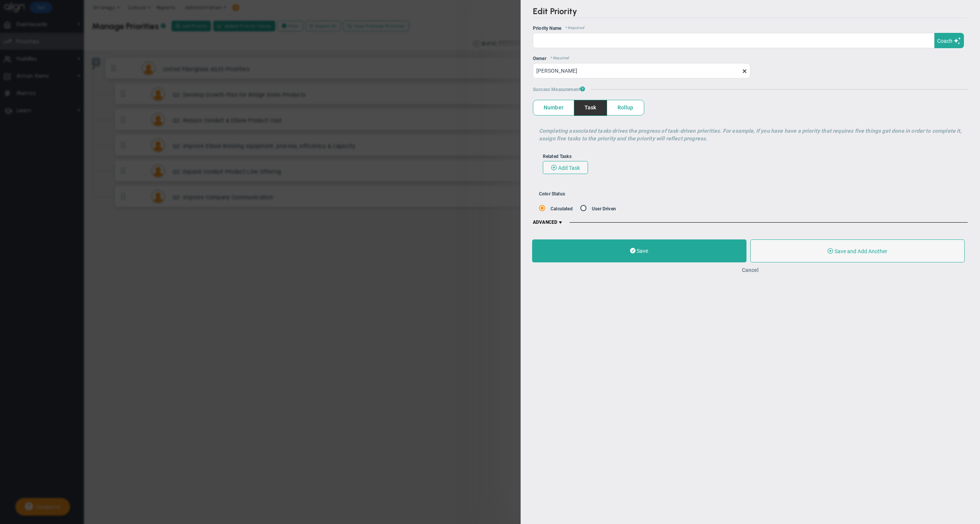
click at [755, 271] on button "Cancel" at bounding box center [750, 270] width 17 height 6
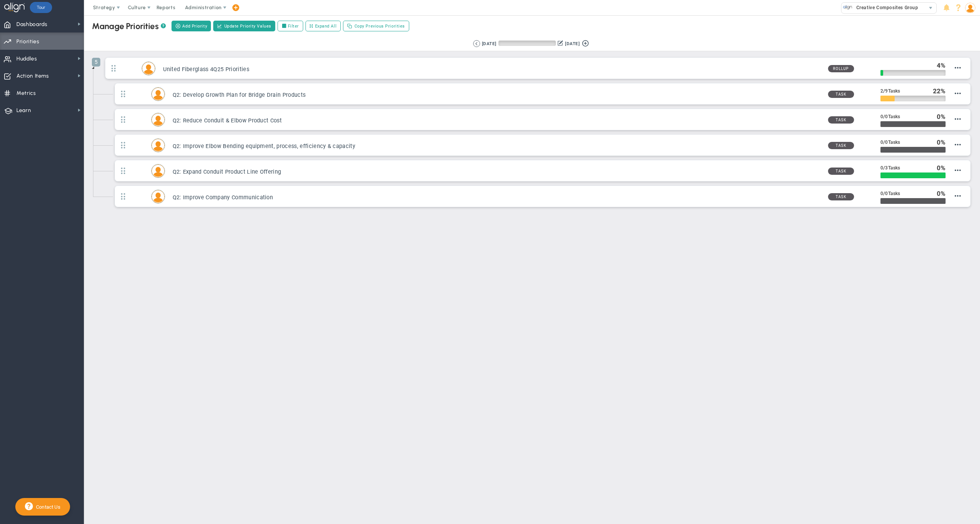
click at [465, 32] on div "Manage OKRs ? Manage Priorities ? Manage Projects ? Create Project Add Priority…" at bounding box center [532, 25] width 911 height 21
click at [473, 42] on button at bounding box center [476, 43] width 7 height 7
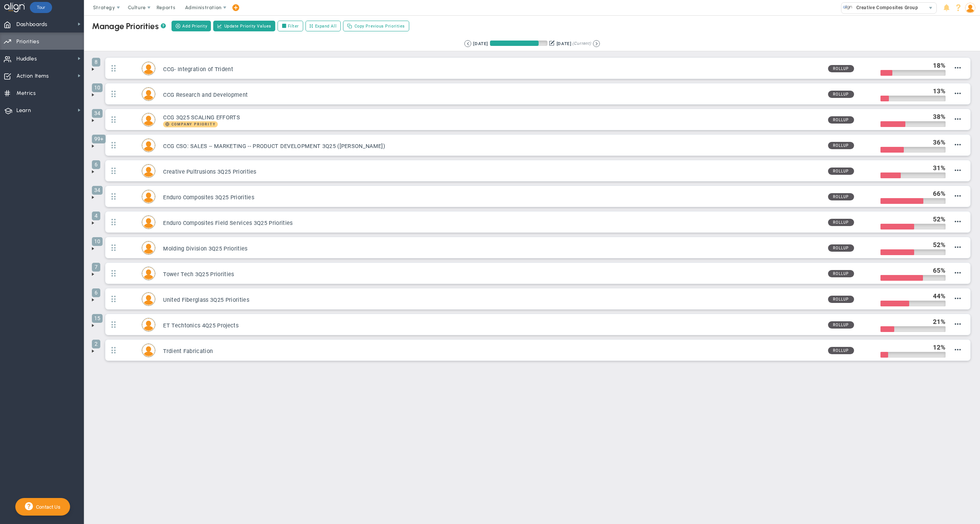
click at [242, 45] on div "Retrieving period... [DATE] [DATE] (Current)" at bounding box center [532, 43] width 911 height 15
click at [40, 55] on span "Huddles Huddles" at bounding box center [42, 58] width 84 height 17
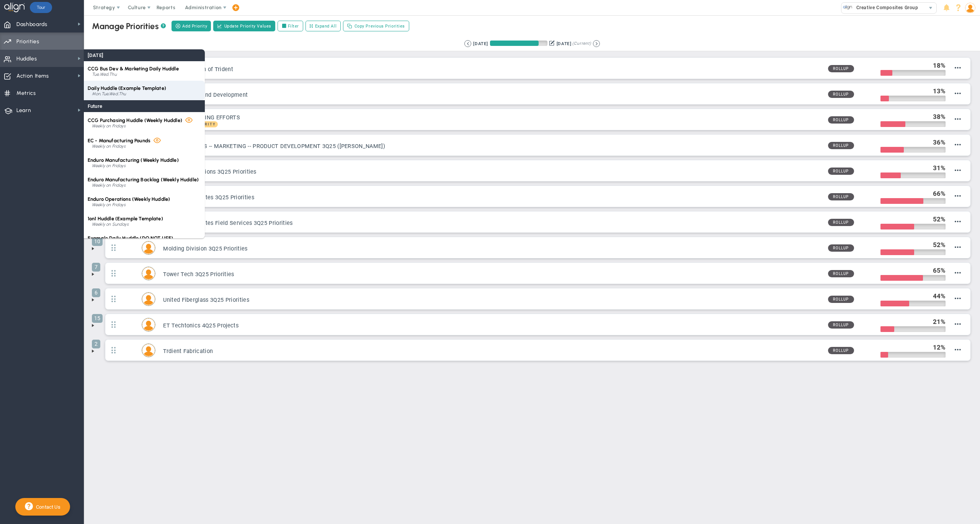
click at [115, 89] on span "Daily Huddle (Example Template)" at bounding box center [127, 88] width 78 height 6
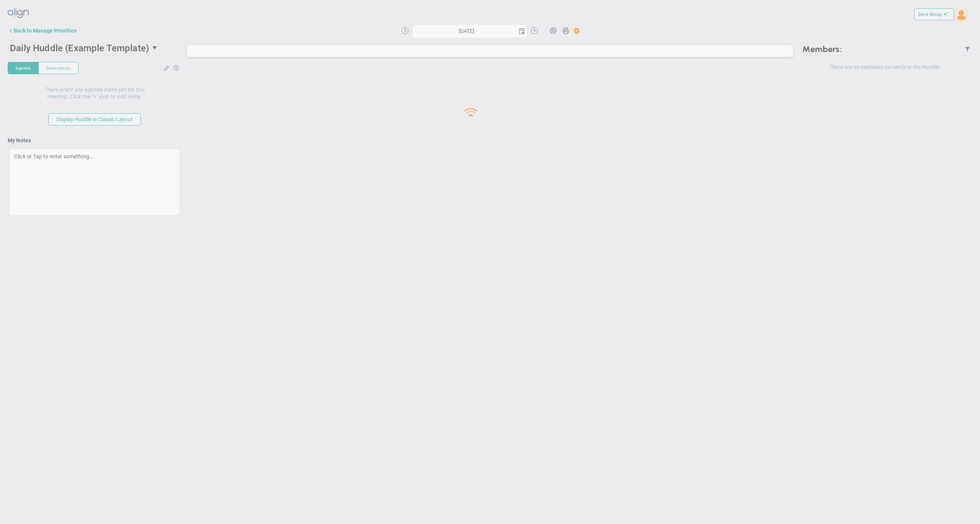
type input "[DATE]"
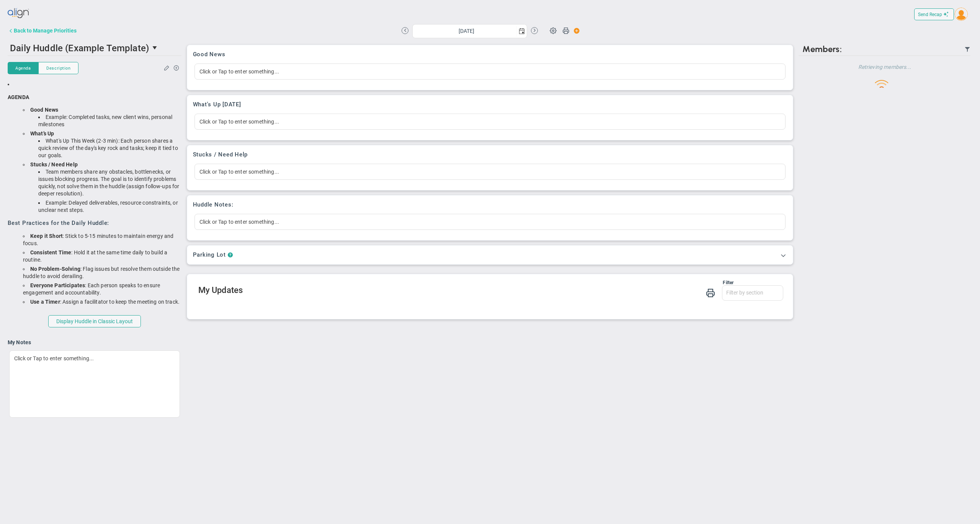
click at [57, 30] on div "Back to Manage Priorities" at bounding box center [45, 31] width 63 height 6
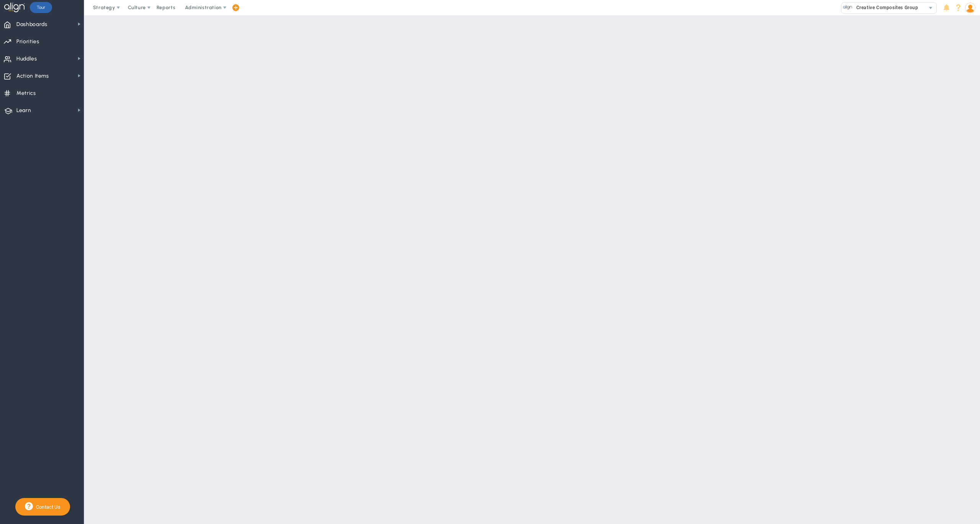
checkbox input "false"
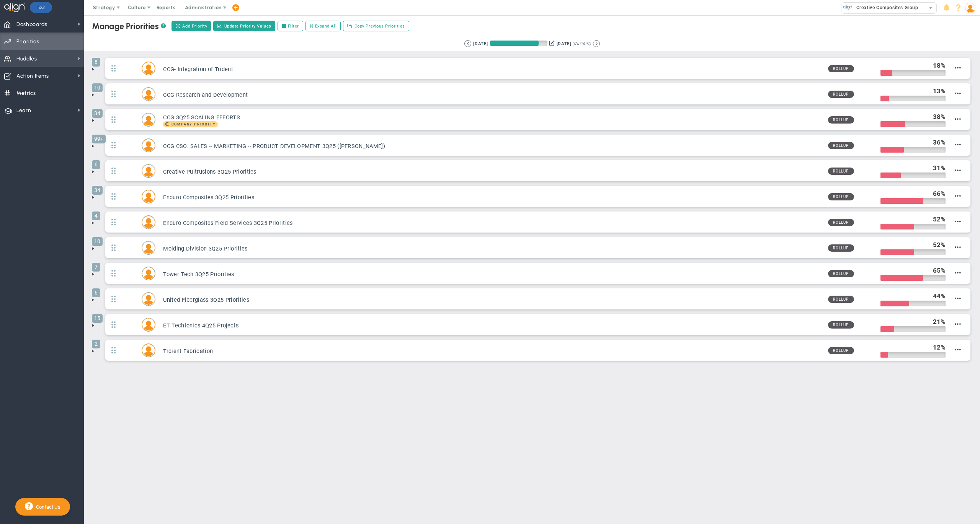
click at [44, 57] on span "Huddles Huddles" at bounding box center [42, 58] width 84 height 17
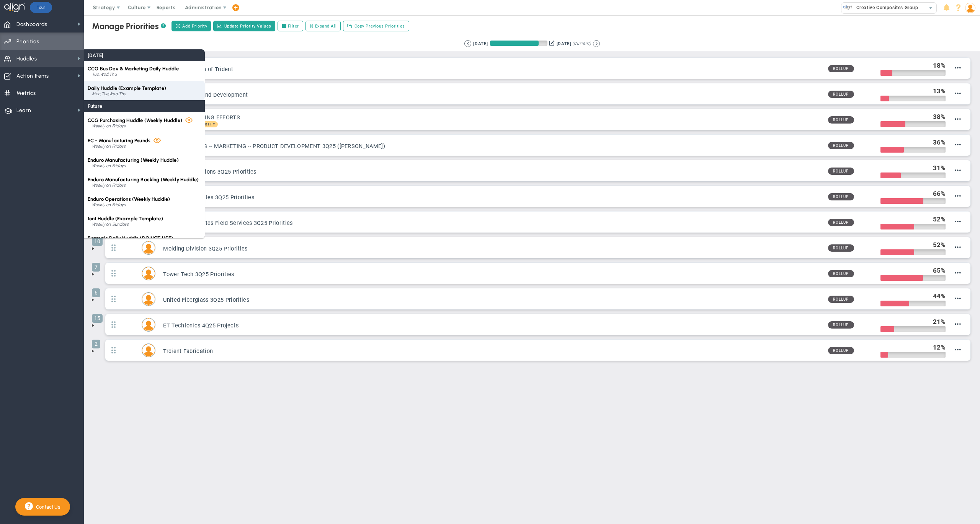
click at [127, 88] on span "Daily Huddle (Example Template)" at bounding box center [127, 88] width 78 height 6
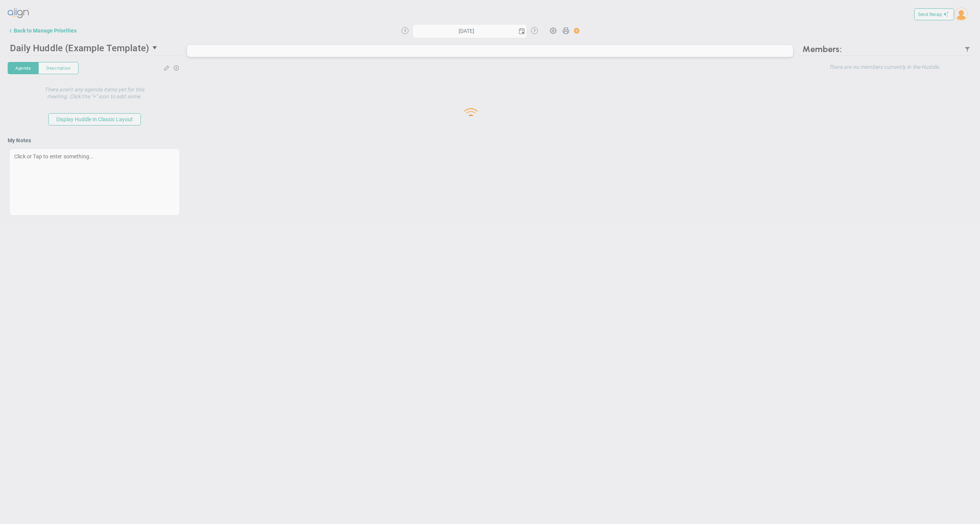
type input "[DATE]"
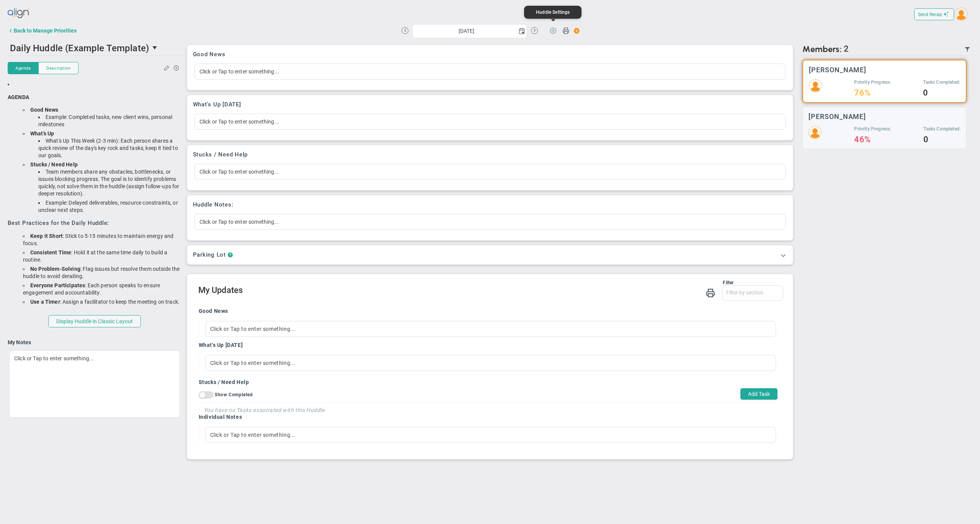
click at [554, 34] on span at bounding box center [553, 30] width 15 height 15
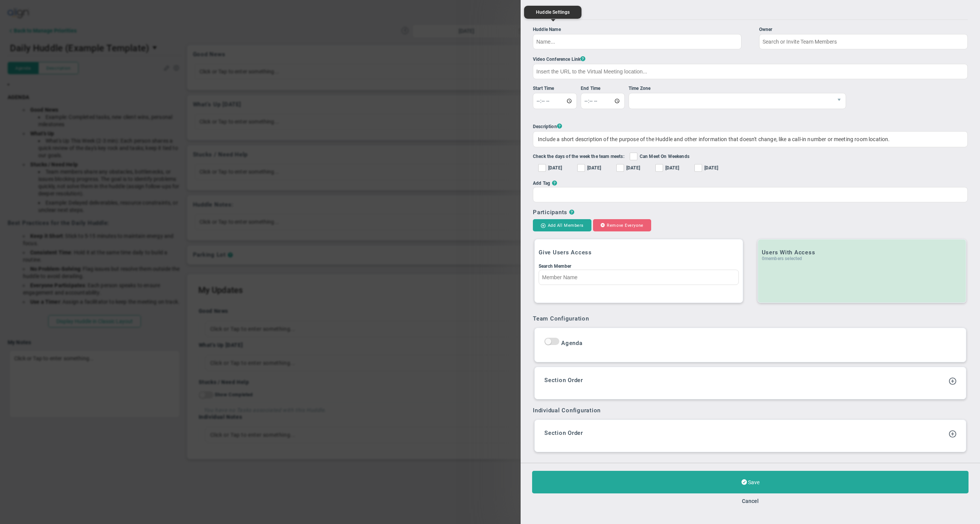
type input "Daily Huddle (Example Template)"
checkbox input "true"
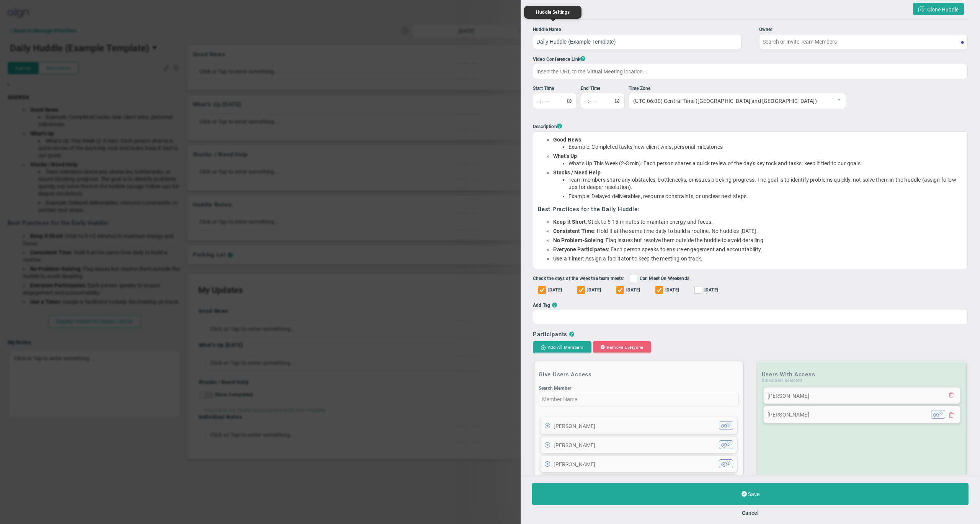
type input "[PERSON_NAME]"
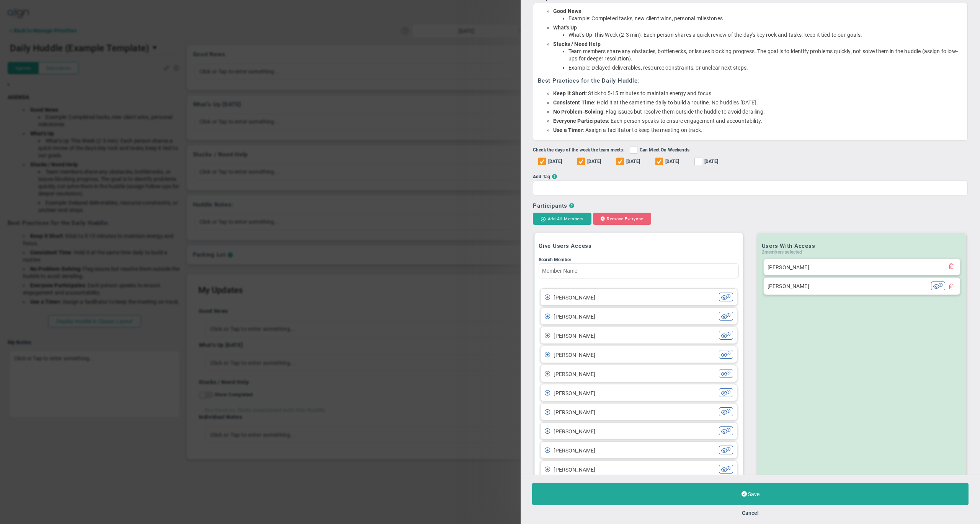
scroll to position [132, 0]
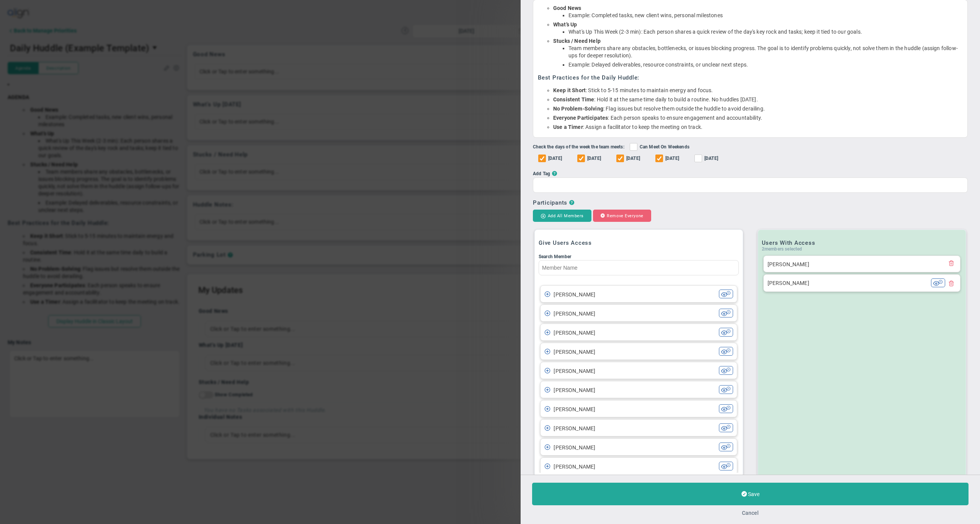
click at [746, 510] on button "Cancel" at bounding box center [750, 513] width 17 height 6
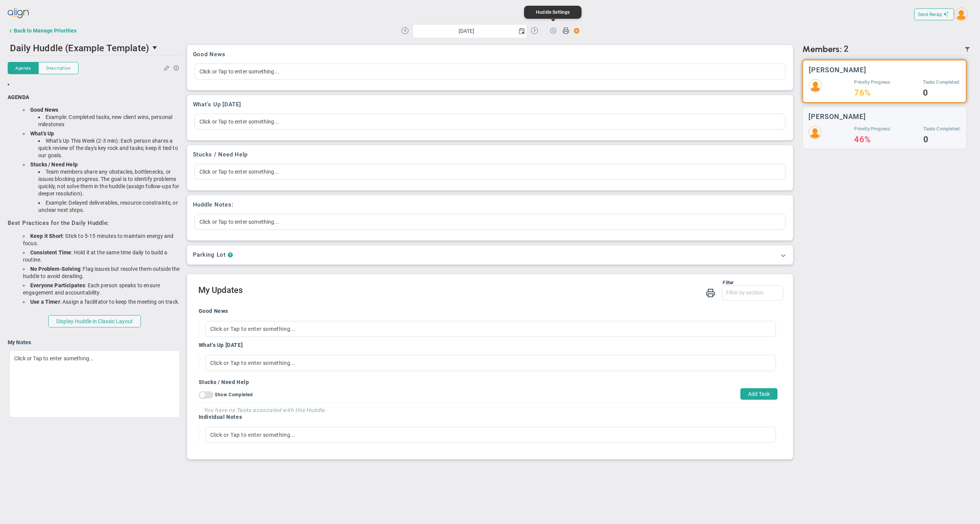
click at [553, 32] on span at bounding box center [553, 30] width 15 height 15
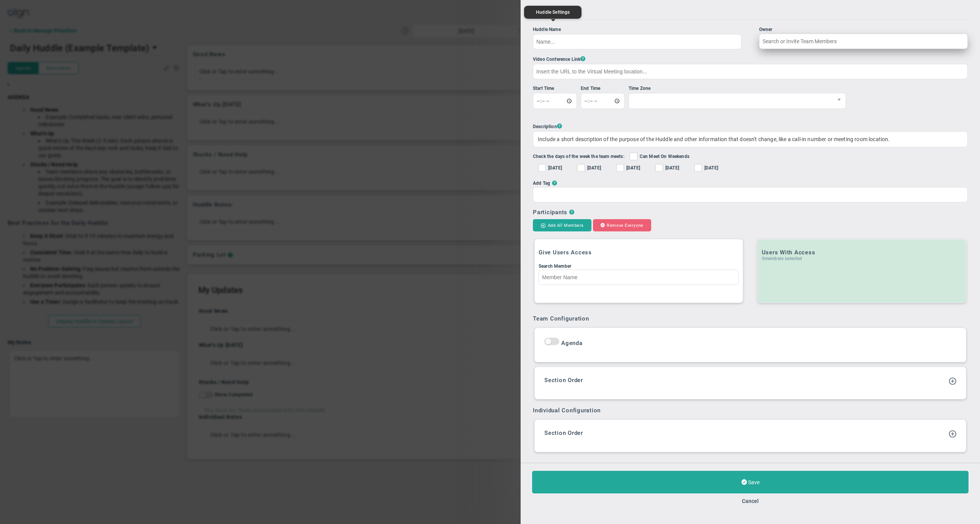
type input "Daily Huddle (Example Template)"
checkbox input "true"
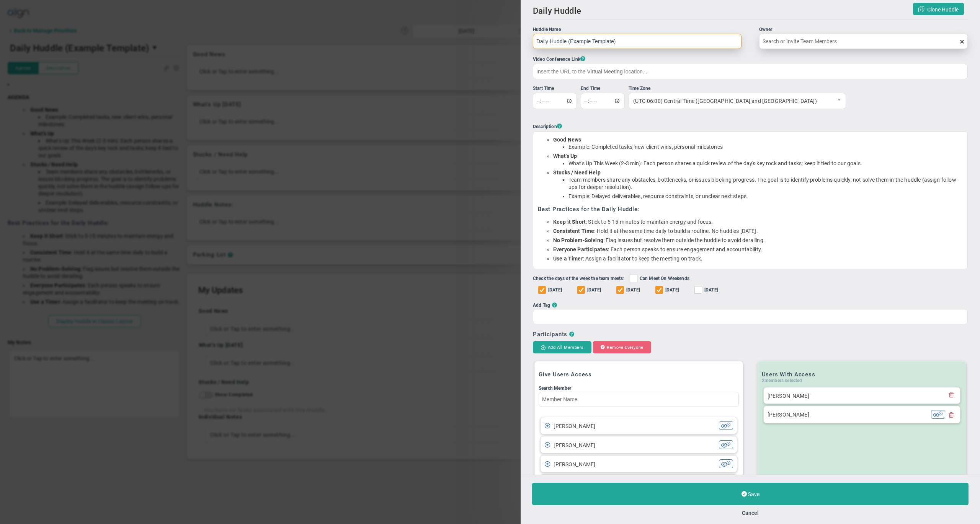
type input "[PERSON_NAME]"
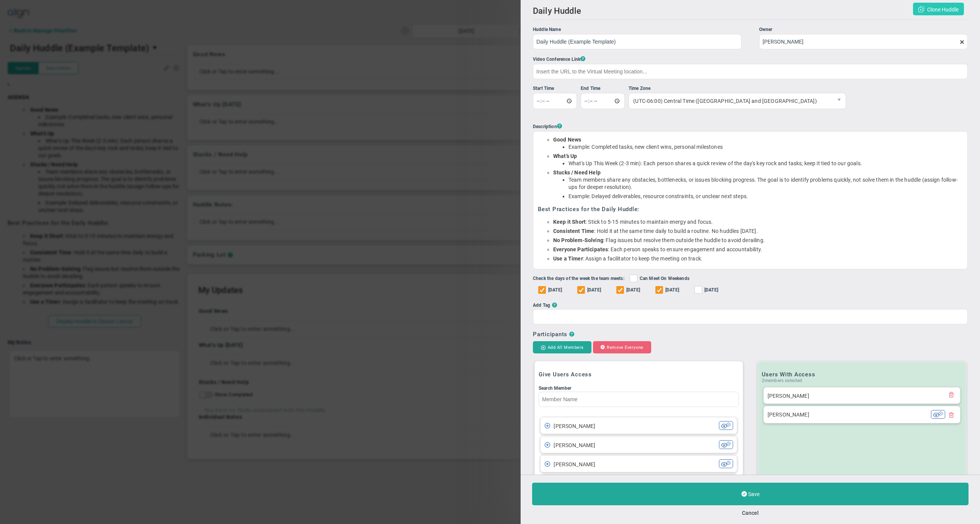
click at [934, 10] on span "Clone Huddle" at bounding box center [942, 10] width 31 height 6
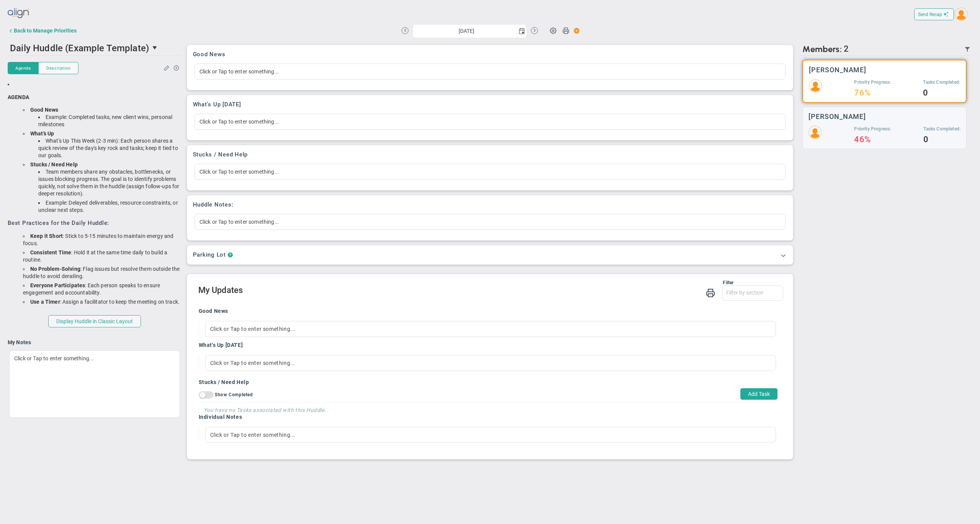
type input "CLONE - Daily Huddle (Example Template)"
checkbox input "true"
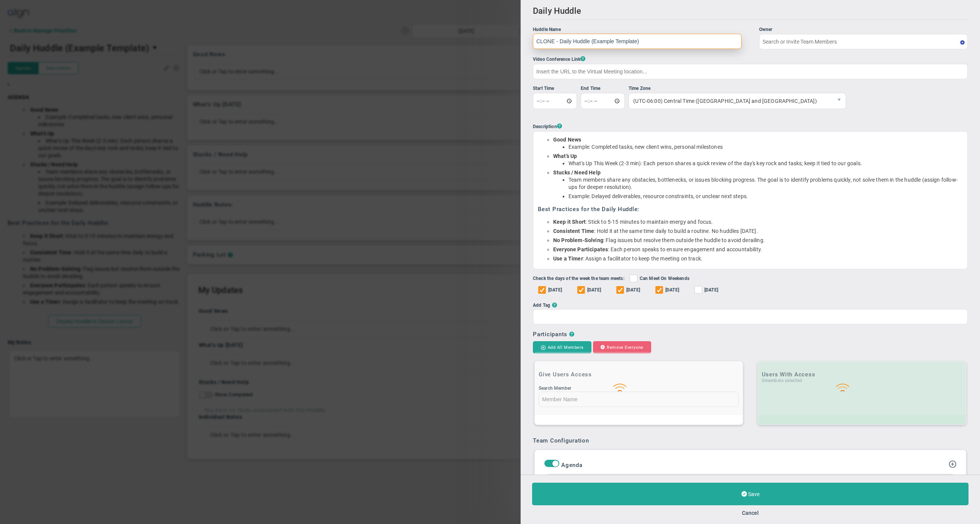
type input "[PERSON_NAME]"
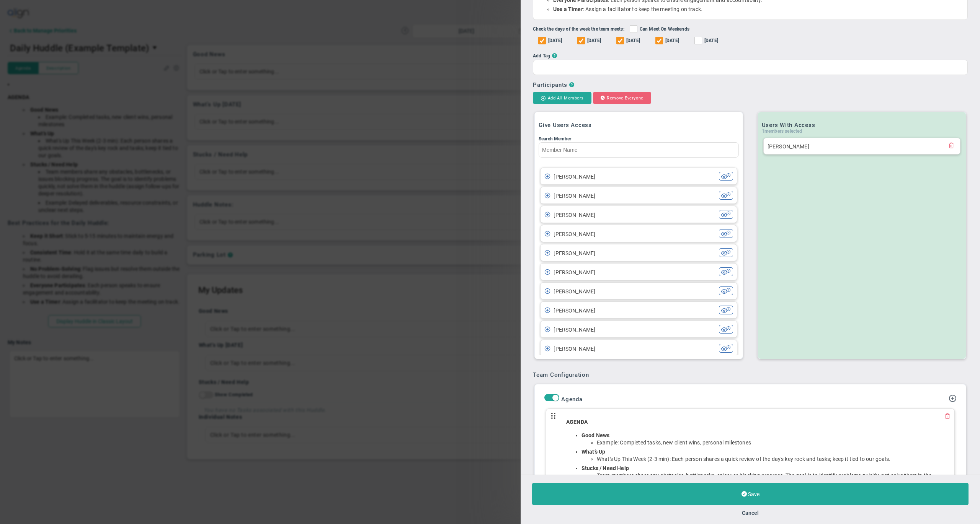
scroll to position [254, 0]
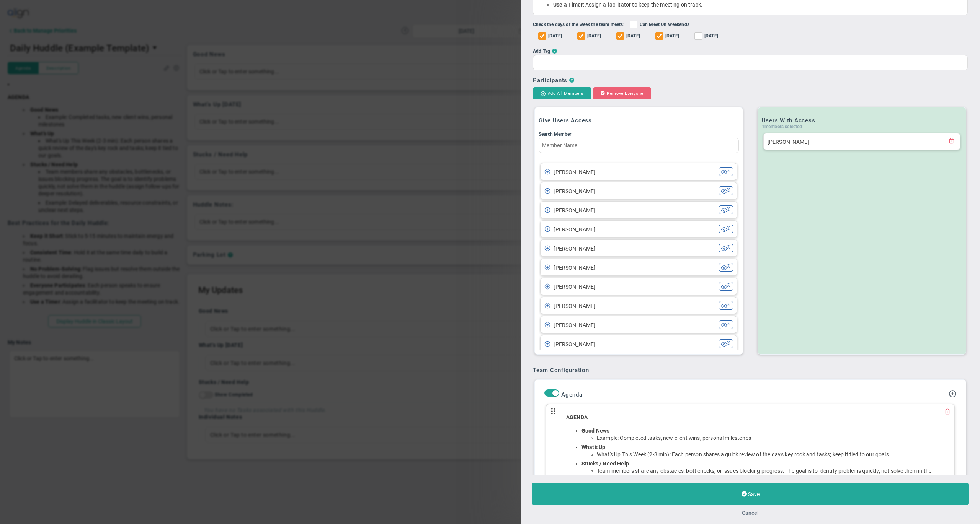
click at [752, 510] on button "Cancel" at bounding box center [750, 513] width 17 height 6
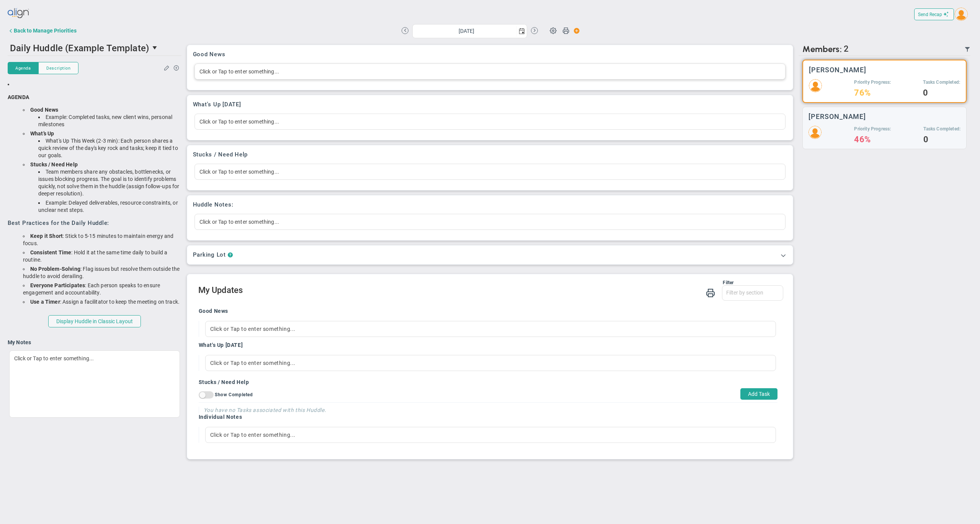
click at [306, 73] on div "Click or Tap to enter something..." at bounding box center [489, 72] width 591 height 16
click at [312, 49] on div "Good News Click or Tap to enter something..." at bounding box center [490, 67] width 606 height 45
click at [841, 123] on div "[PERSON_NAME] Priority Progress: 46% Tasks Completed: 0" at bounding box center [884, 128] width 164 height 42
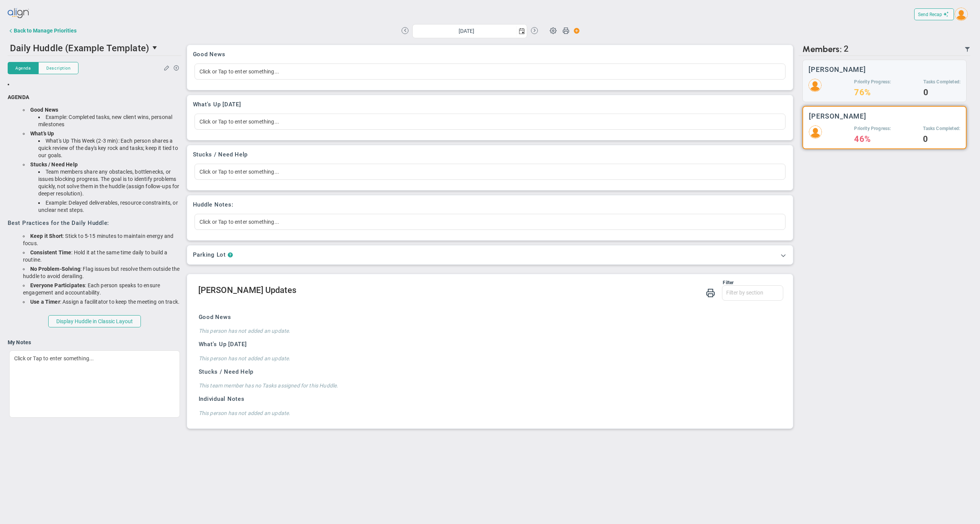
click at [922, 258] on div "There are no members currently in the Huddle. There are no members with updates…" at bounding box center [885, 245] width 172 height 378
click at [936, 14] on span "Send Recap" at bounding box center [930, 14] width 24 height 5
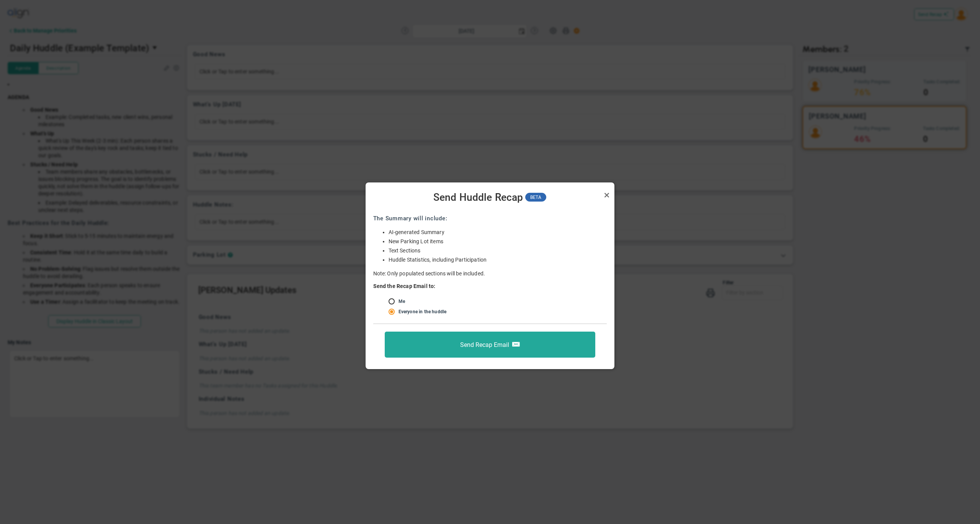
click at [391, 301] on input "radio" at bounding box center [394, 302] width 8 height 6
radio input "true"
click at [394, 309] on input "radio" at bounding box center [394, 312] width 8 height 6
radio input "true"
click at [606, 198] on link "Close" at bounding box center [606, 195] width 9 height 9
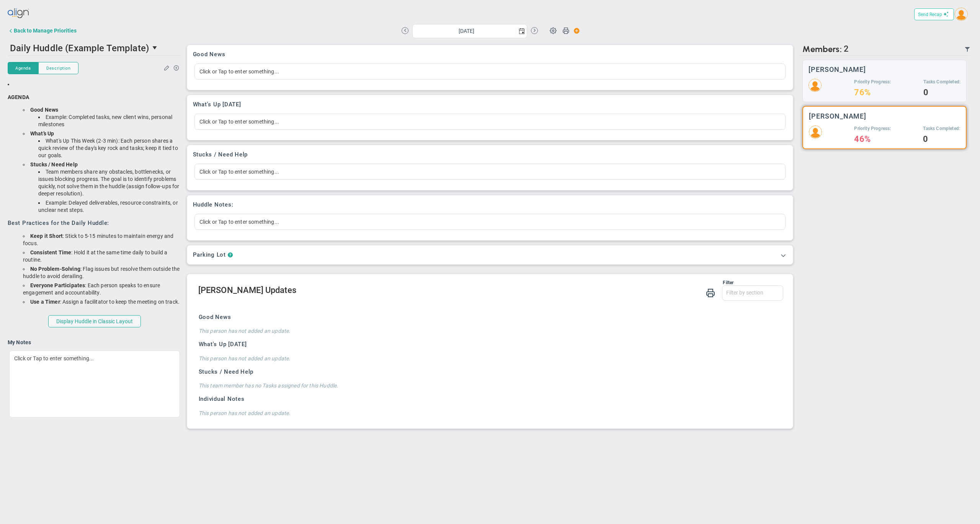
click at [934, 12] on span "Send Recap" at bounding box center [930, 14] width 24 height 5
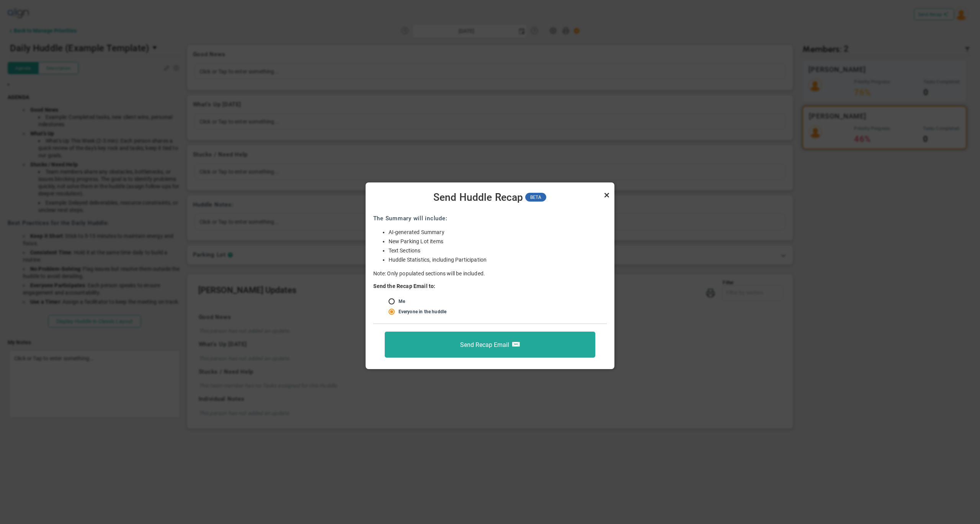
click at [604, 195] on link "Close" at bounding box center [606, 195] width 9 height 9
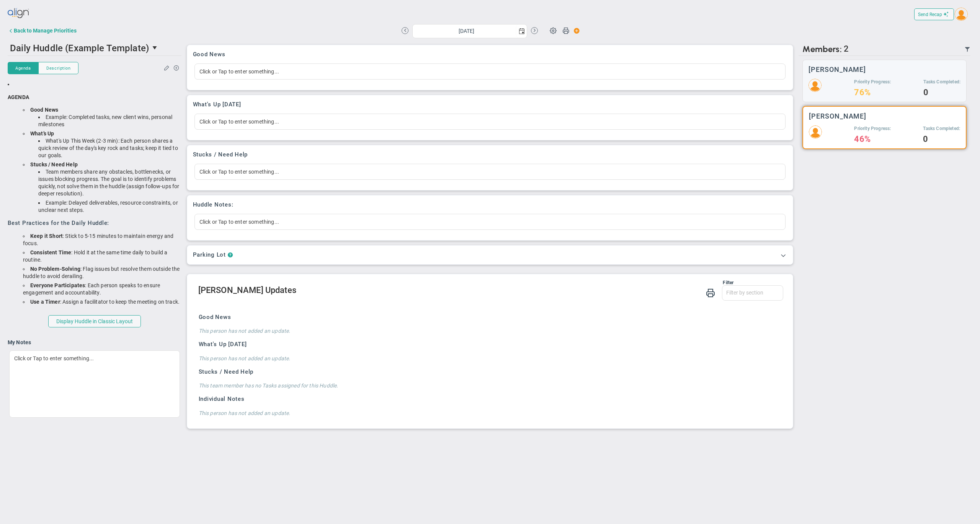
click at [267, 26] on div "[DATE] Update Priority Values Priority" at bounding box center [490, 30] width 579 height 15
drag, startPoint x: 309, startPoint y: 292, endPoint x: 201, endPoint y: 296, distance: 108.0
click at [201, 296] on h2 "[PERSON_NAME] Updates" at bounding box center [490, 291] width 585 height 11
click at [317, 296] on h2 "[PERSON_NAME] Updates" at bounding box center [490, 291] width 585 height 11
click at [287, 294] on h2 "[PERSON_NAME] Updates" at bounding box center [490, 291] width 585 height 11
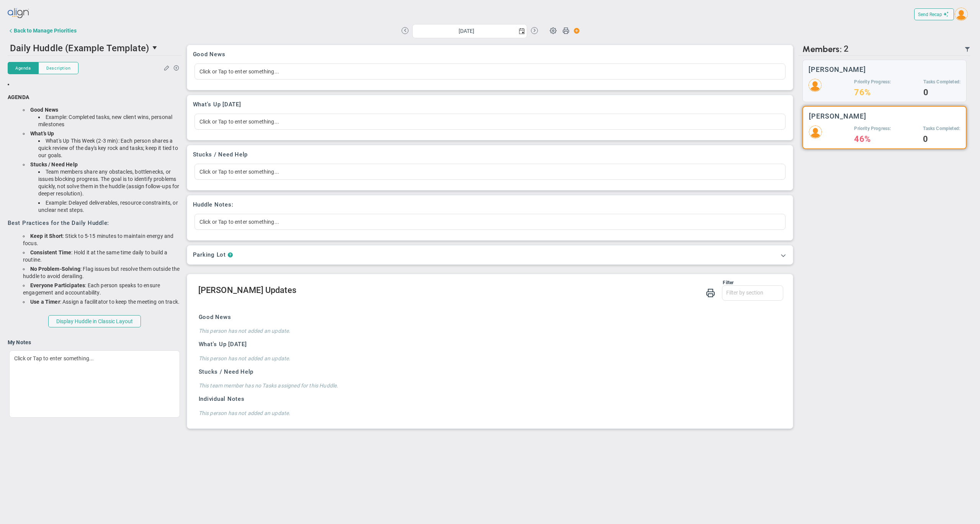
click at [287, 294] on h2 "[PERSON_NAME] Updates" at bounding box center [490, 291] width 585 height 11
click at [325, 302] on div "Filter Good News What's Up [DATE] Stucks / Need Help Individual Notes Good News…" at bounding box center [490, 291] width 585 height 22
click at [846, 83] on div "Priority Progress: 76% Tasks Completed: 0" at bounding box center [884, 87] width 152 height 17
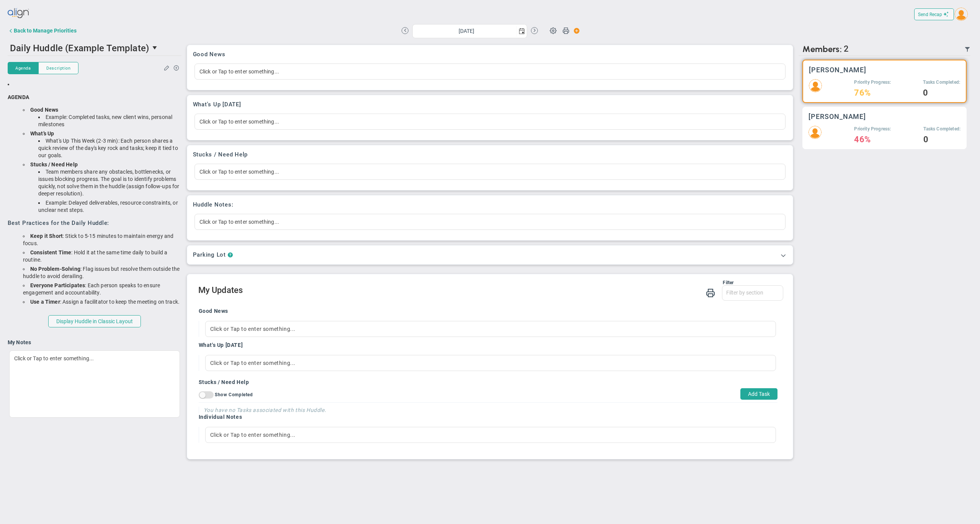
click at [870, 117] on div "[PERSON_NAME]" at bounding box center [884, 116] width 152 height 7
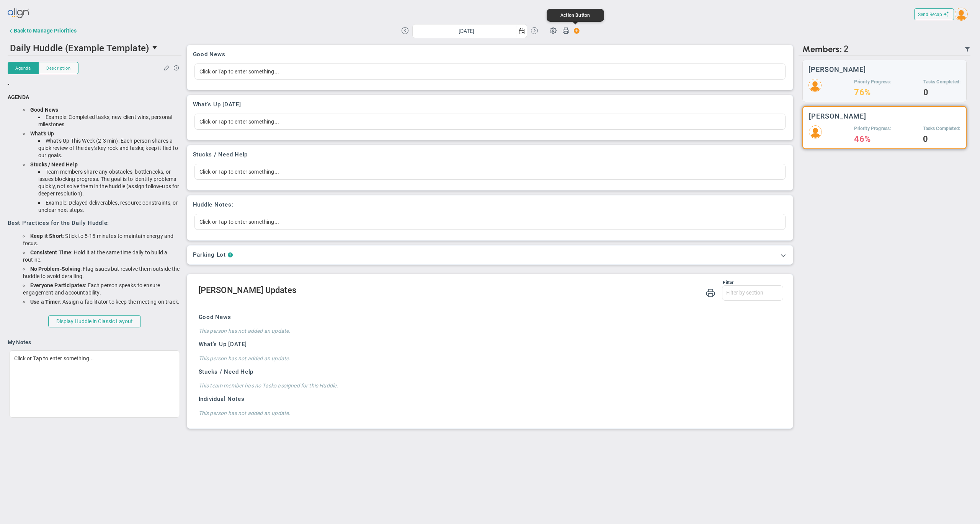
click at [578, 31] on span at bounding box center [575, 31] width 10 height 10
click at [597, 106] on span "Huddle" at bounding box center [604, 107] width 73 height 15
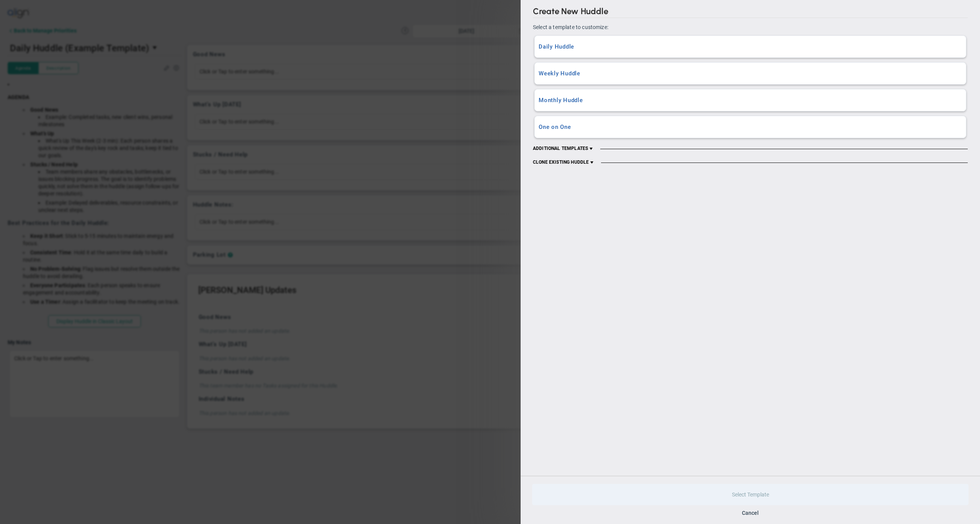
click at [593, 164] on span at bounding box center [592, 163] width 6 height 6
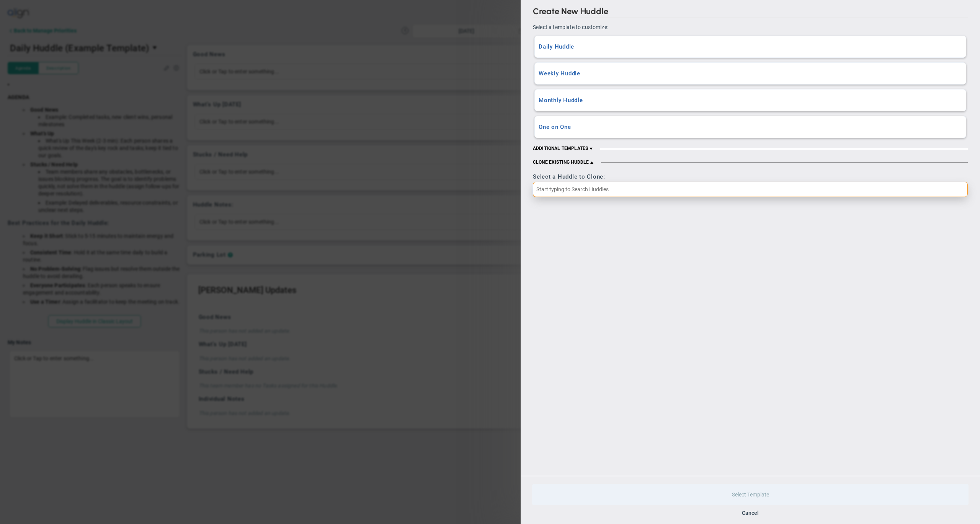
click at [580, 192] on input "text" at bounding box center [750, 189] width 435 height 15
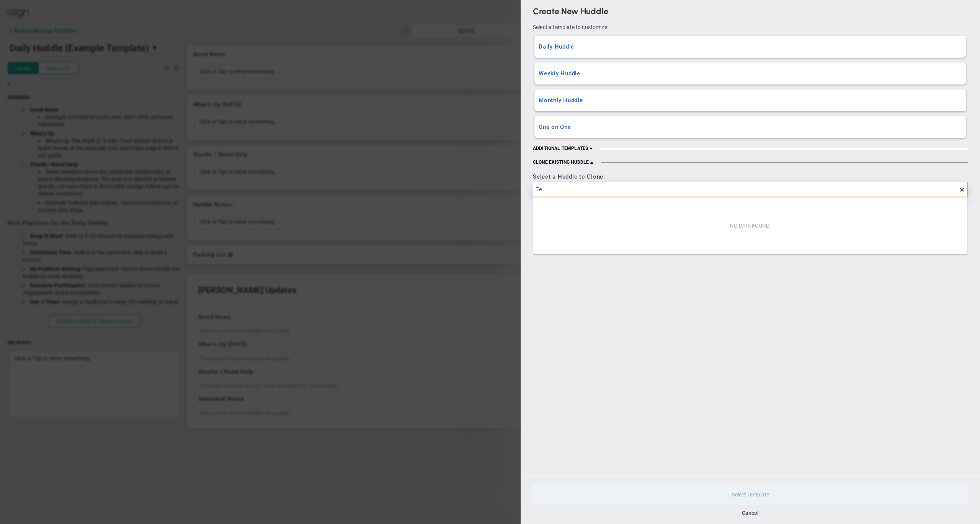
type input "T"
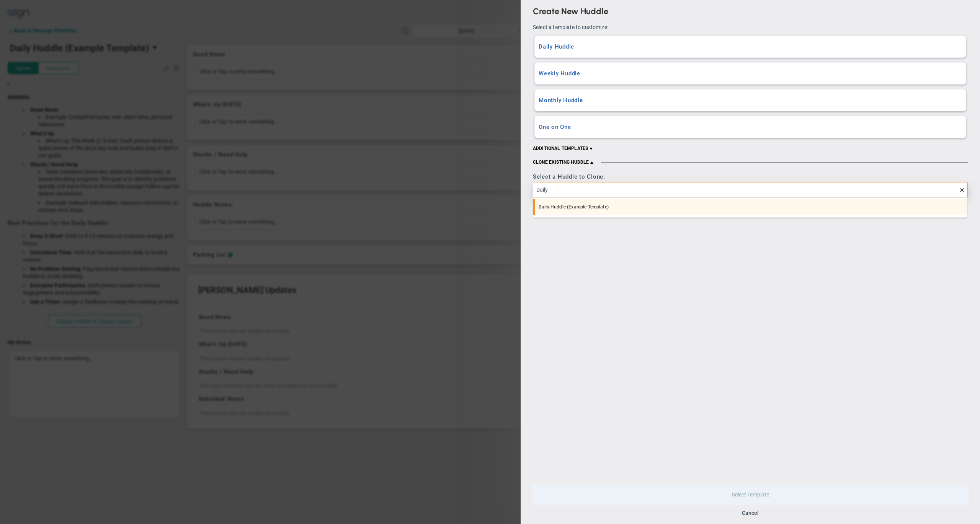
click at [580, 207] on li "Daily Huddle (Example Template)" at bounding box center [750, 207] width 434 height 16
type input "Daily Huddle (Example Template)"
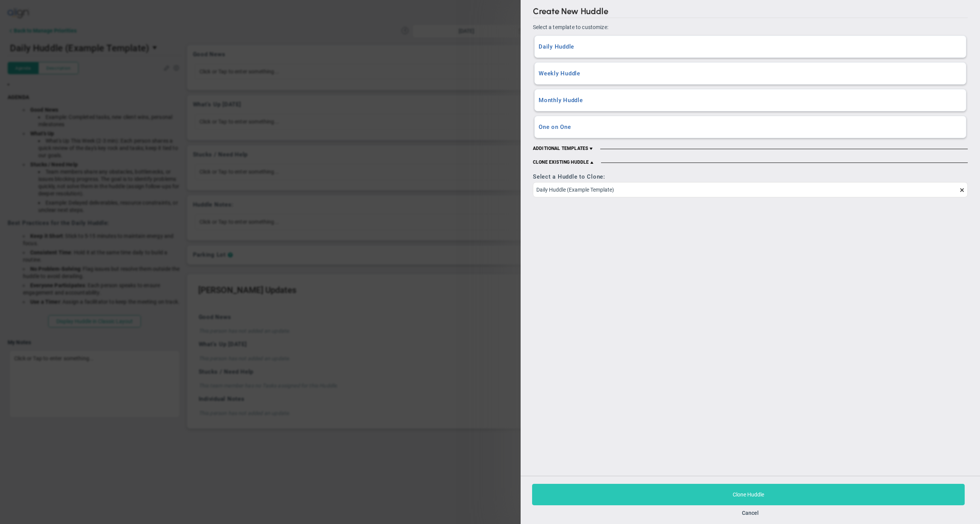
click at [721, 491] on button "Clone Huddle" at bounding box center [748, 494] width 433 height 21
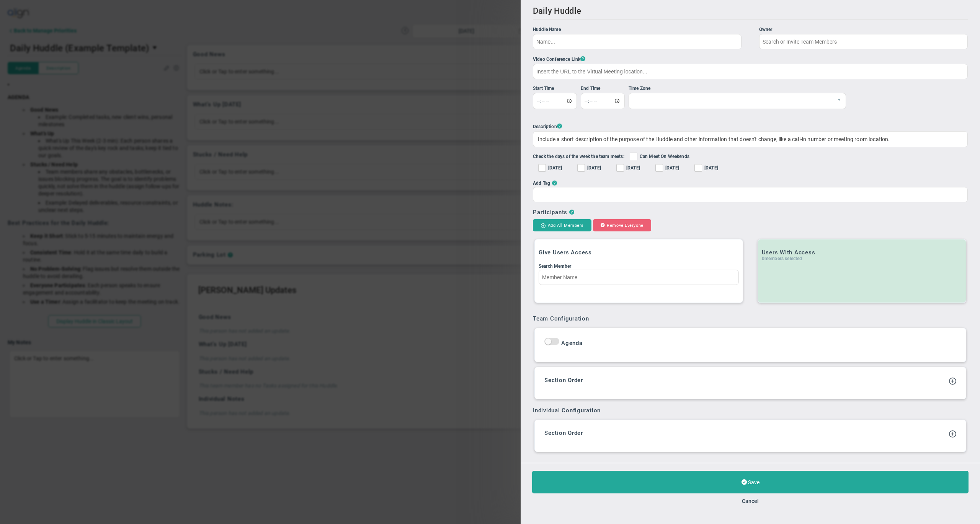
type input "CLONE - Daily Huddle (Example Template)"
checkbox input "true"
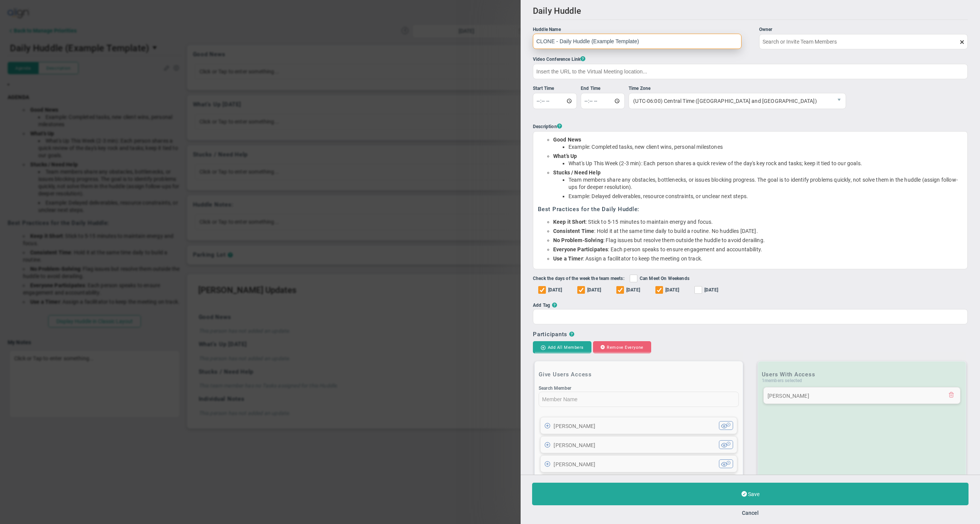
type input "[PERSON_NAME]"
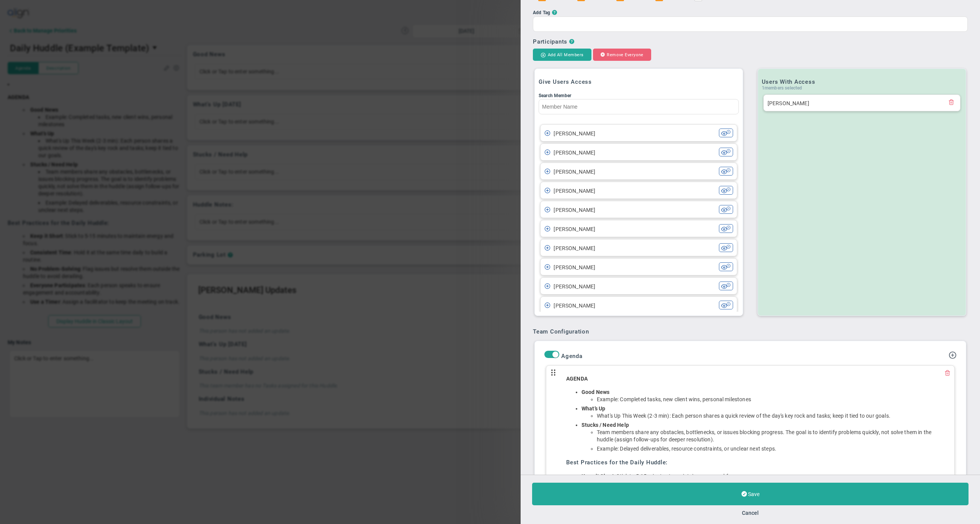
scroll to position [224, 0]
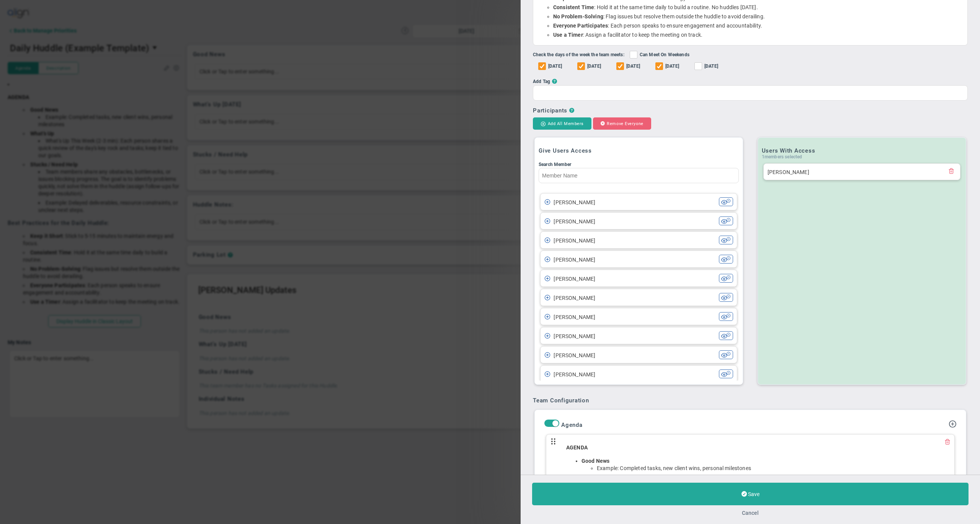
click at [749, 510] on button "Cancel" at bounding box center [750, 513] width 17 height 6
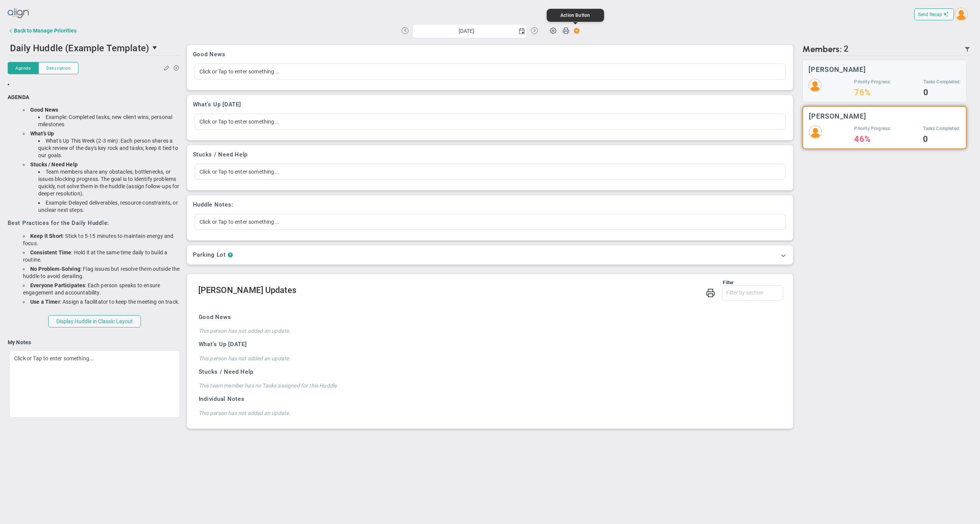
click at [577, 31] on span at bounding box center [575, 31] width 10 height 10
click at [596, 107] on span "Huddle" at bounding box center [604, 107] width 73 height 15
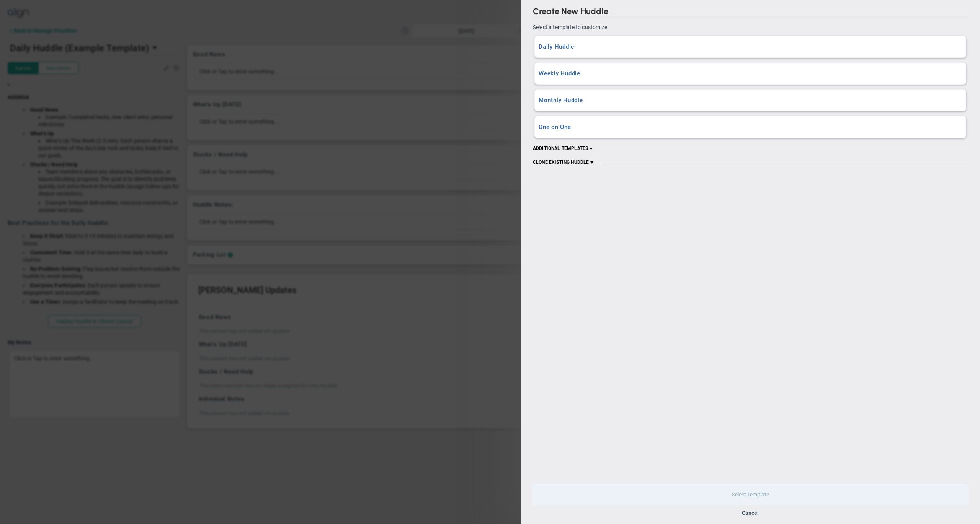
click at [594, 164] on span at bounding box center [592, 163] width 6 height 6
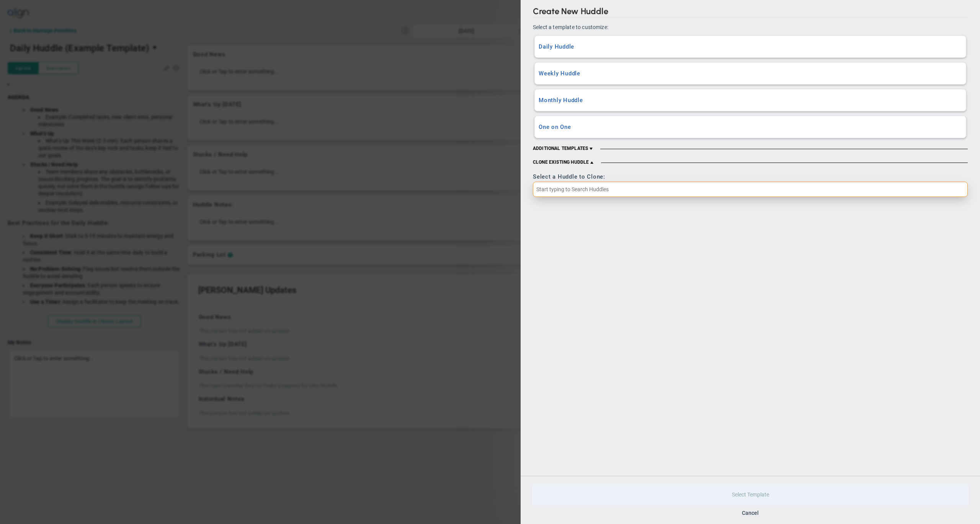
click at [594, 185] on input "text" at bounding box center [750, 189] width 435 height 15
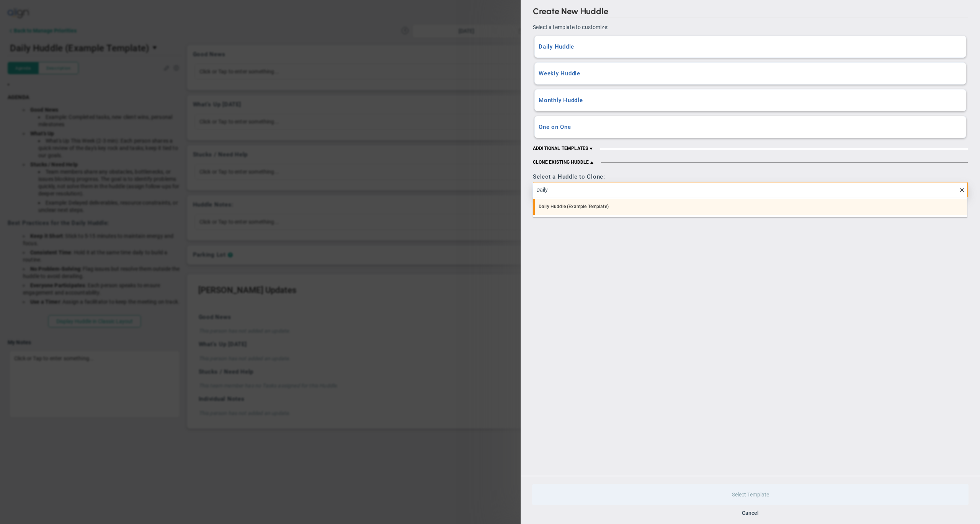
click at [587, 207] on li "Daily Huddle (Example Template)" at bounding box center [750, 207] width 434 height 16
type input "Daily Huddle (Example Template)"
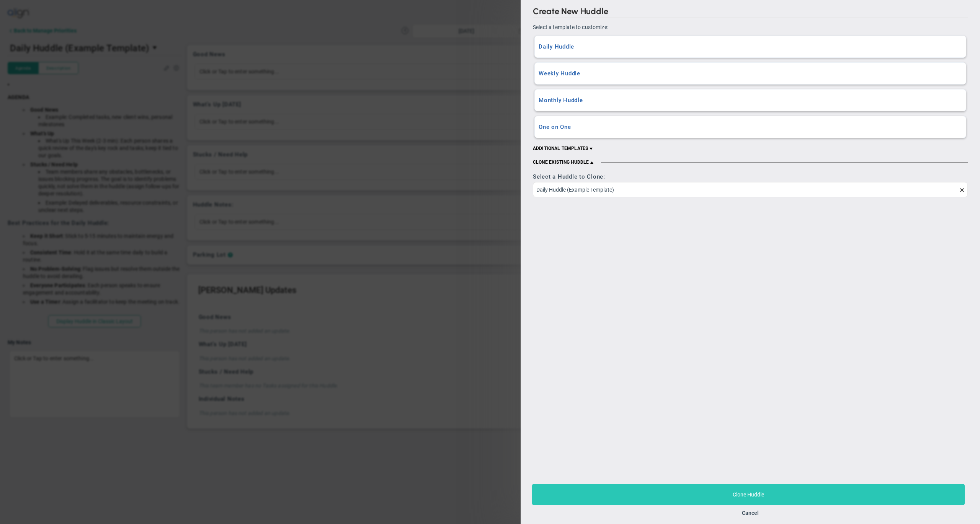
click at [661, 493] on button "Clone Huddle" at bounding box center [748, 494] width 433 height 21
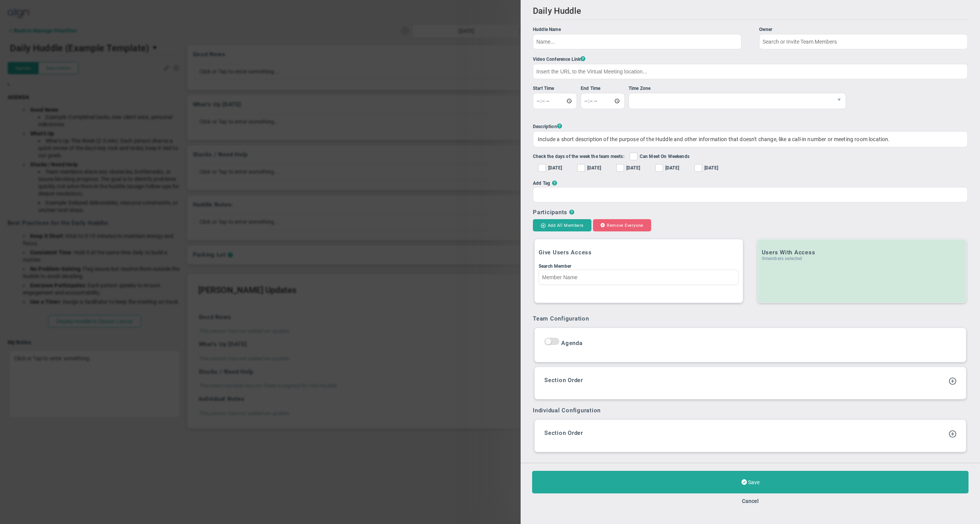
type input "CLONE - Daily Huddle (Example Template)"
checkbox input "true"
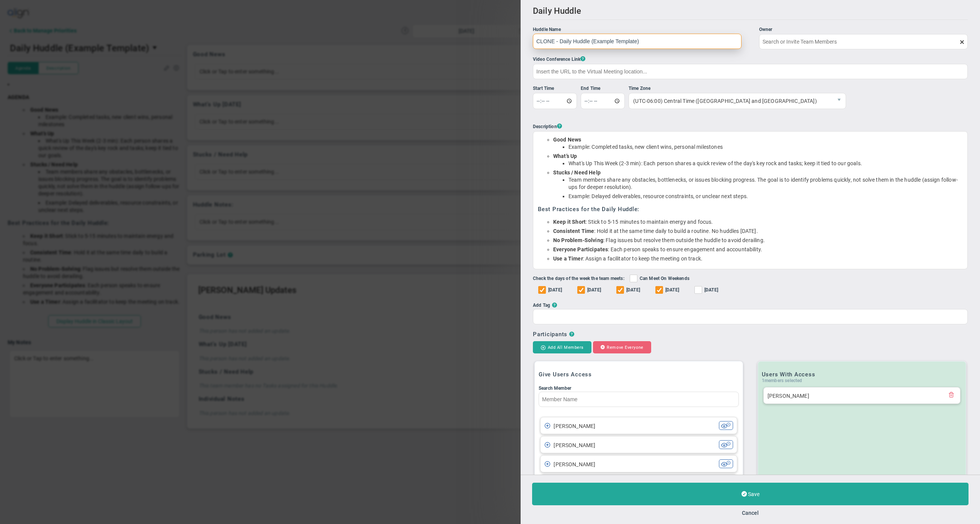
type input "[PERSON_NAME]"
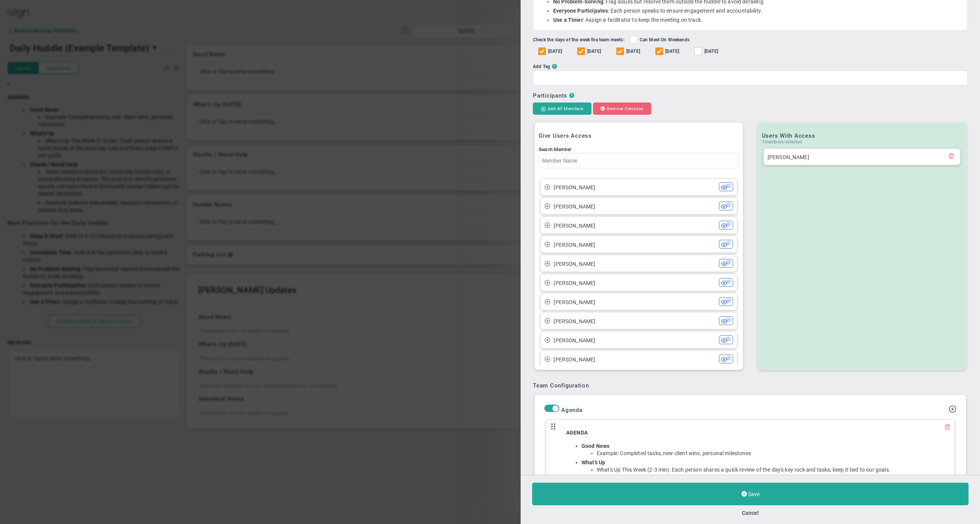
scroll to position [275, 0]
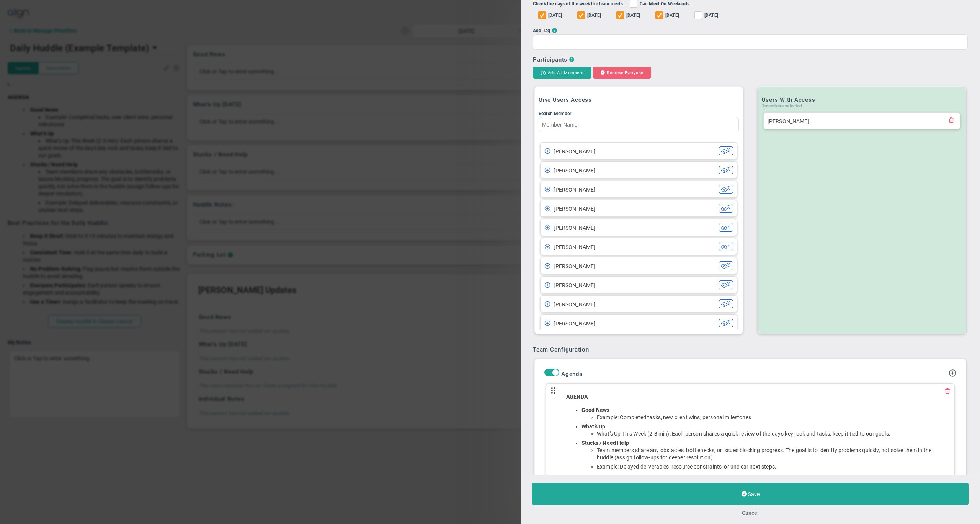
click at [752, 510] on button "Cancel" at bounding box center [750, 513] width 17 height 6
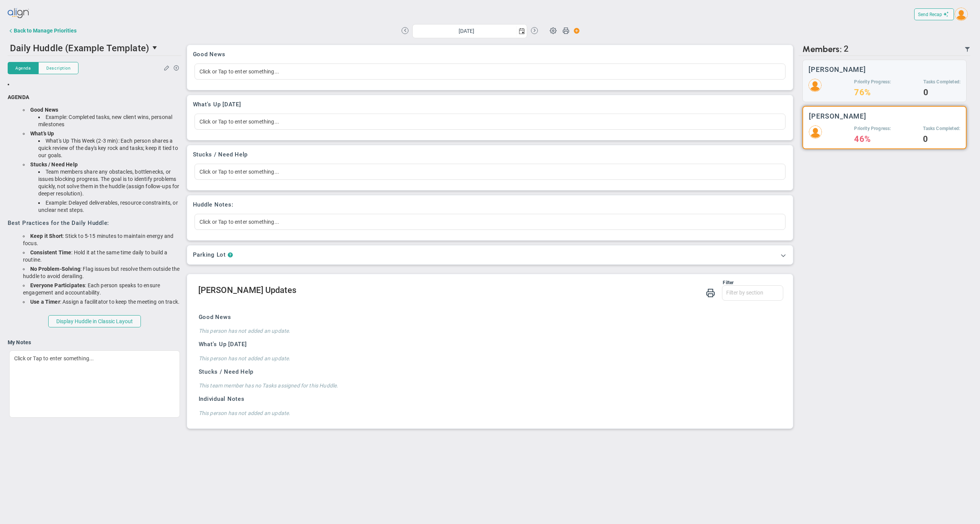
click at [331, 28] on div "[DATE] Update Priority Values Priority" at bounding box center [490, 30] width 579 height 15
click at [318, 24] on div "[DATE] Update Priority Values Priority" at bounding box center [490, 30] width 579 height 15
click at [142, 23] on div "Back to Manage Priorities" at bounding box center [104, 30] width 193 height 15
click at [76, 31] on div "Back to Manage Priorities" at bounding box center [45, 31] width 63 height 6
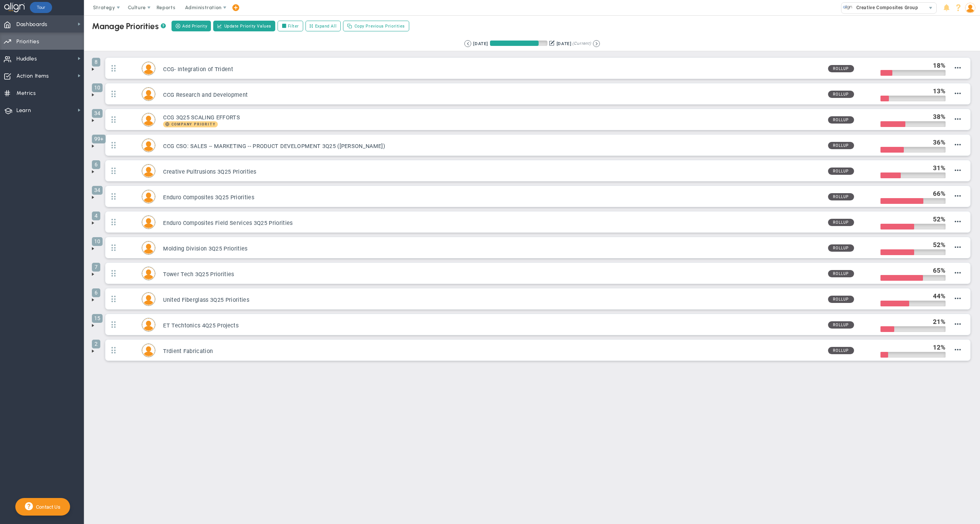
click at [44, 27] on span "Dashboards" at bounding box center [31, 24] width 31 height 16
click at [109, 33] on div "Company Dashboard" at bounding box center [122, 37] width 77 height 15
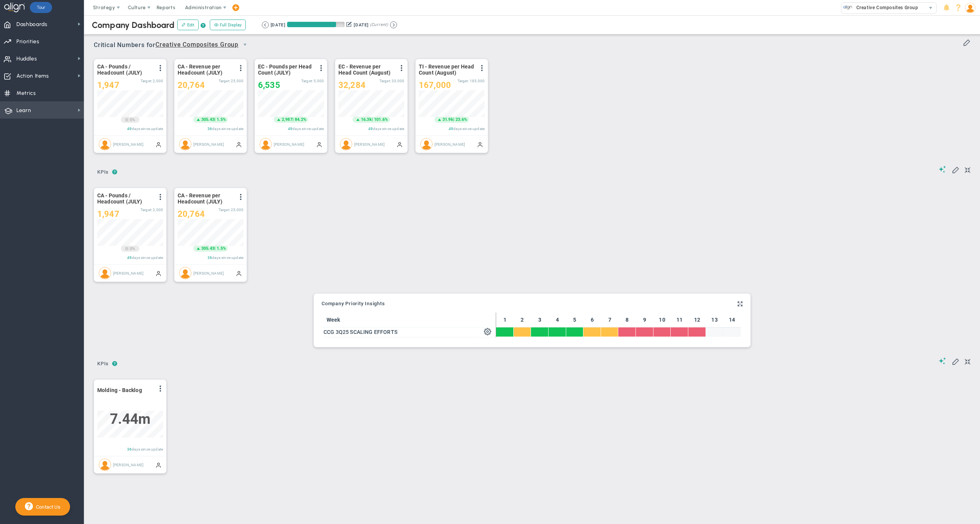
click at [42, 108] on span "Learn Learn" at bounding box center [42, 109] width 84 height 17
click at [104, 120] on span "Align Academy" at bounding box center [117, 123] width 35 height 7
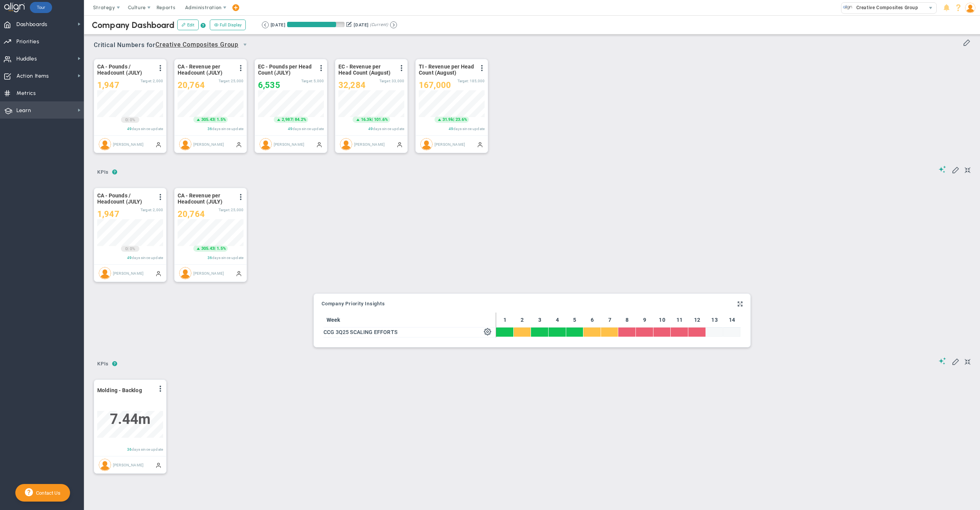
click at [29, 103] on span "Learn" at bounding box center [23, 111] width 15 height 16
click at [536, 79] on div "CA - Pounds / Headcount (JULY) View Historical Graph Edit Make "No Change" Upda…" at bounding box center [529, 106] width 886 height 108
click at [967, 8] on img at bounding box center [970, 8] width 10 height 10
click at [958, 84] on span "Sign Out" at bounding box center [947, 84] width 62 height 15
